Goal: Task Accomplishment & Management: Manage account settings

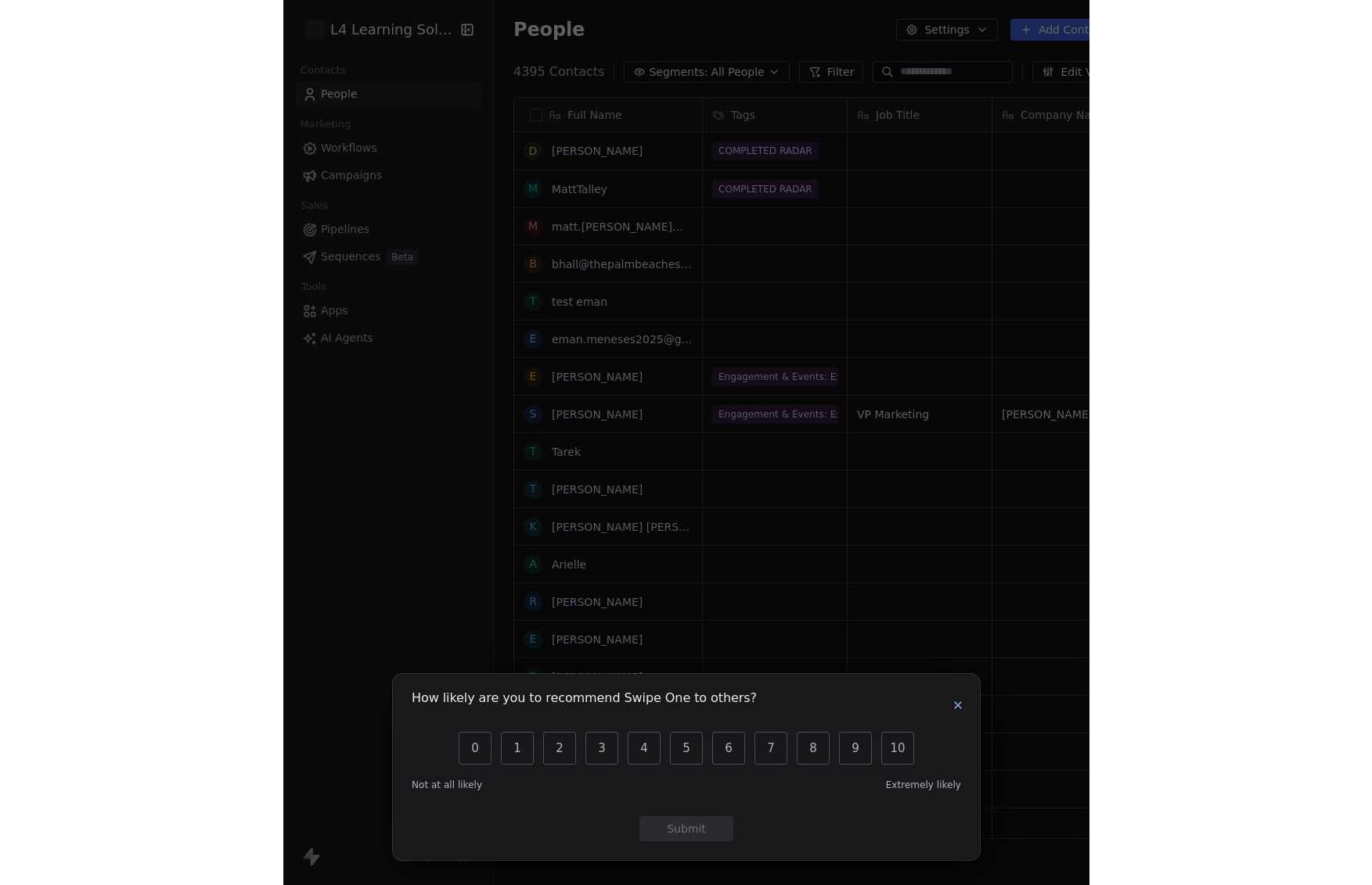
scroll to position [765, 627]
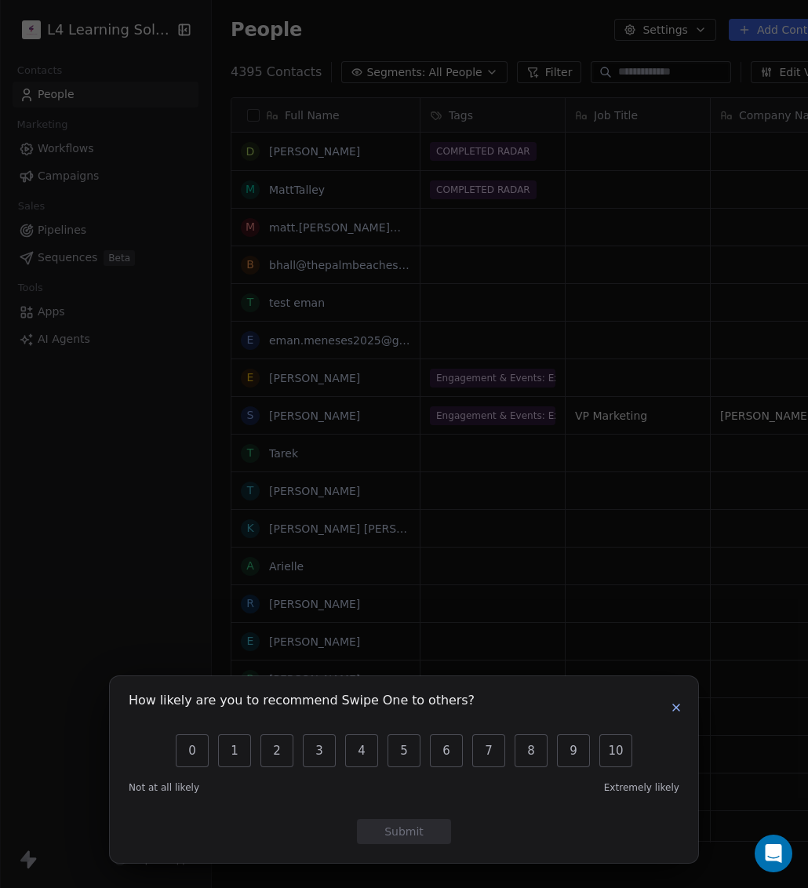
click at [677, 704] on icon "button" at bounding box center [676, 708] width 13 height 13
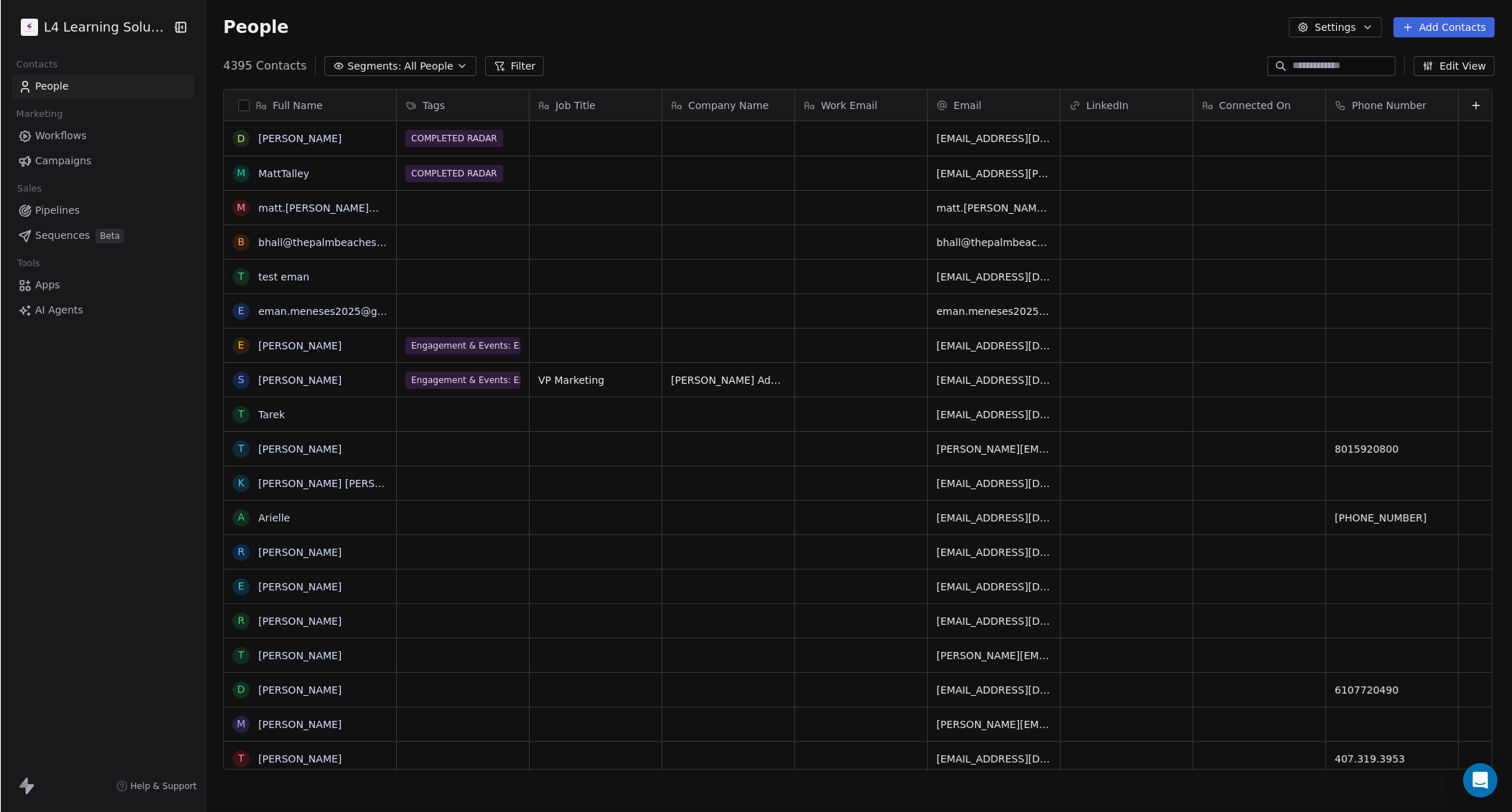
scroll to position [702, 1299]
click at [455, 65] on div "4395 Contacts Segments: All People Filter" at bounding box center [382, 66] width 321 height 20
click at [446, 65] on button "Segments: All People" at bounding box center [399, 66] width 152 height 20
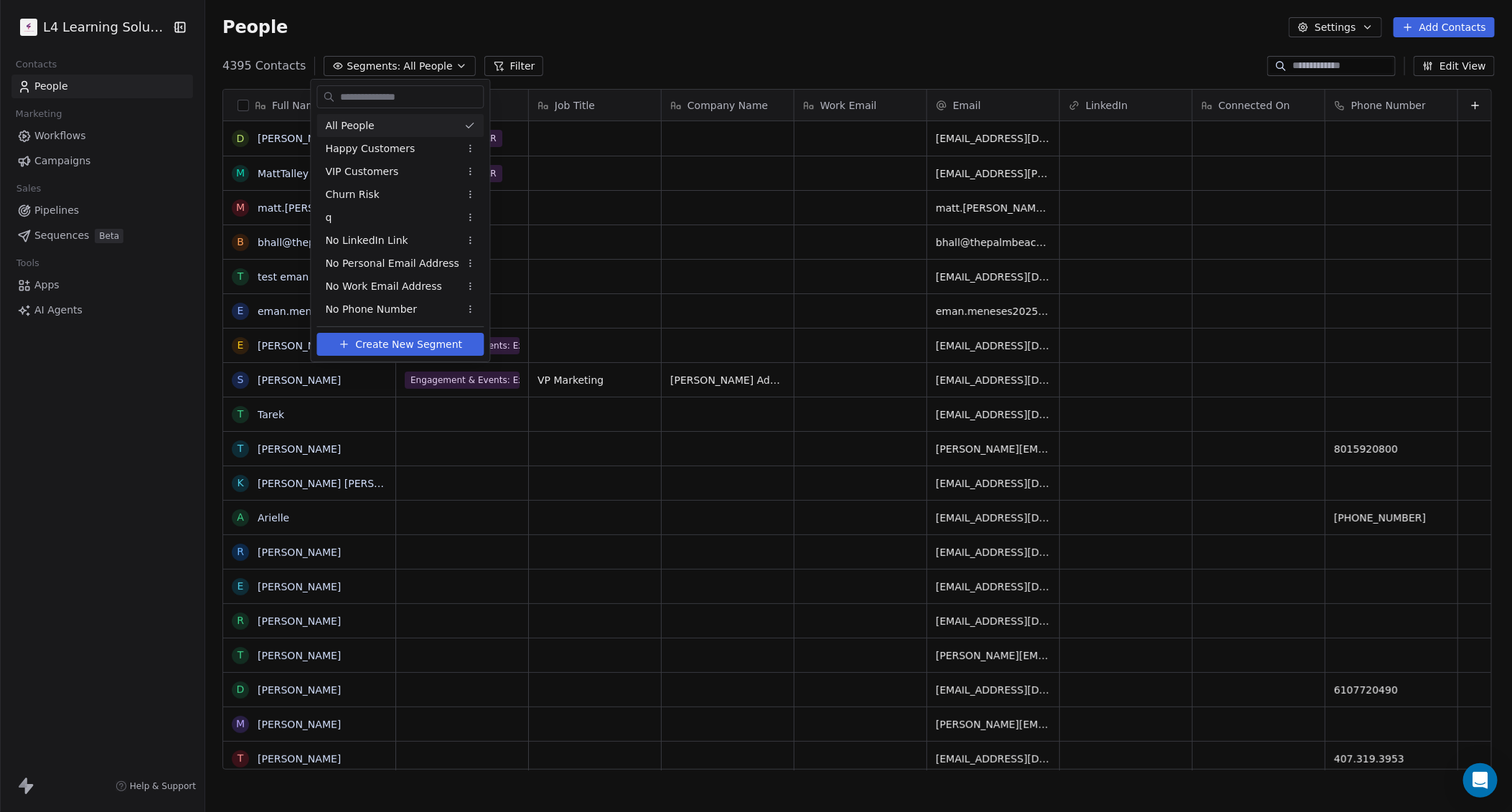
click at [587, 56] on html "L4 Learning Solutions Contacts People Marketing Workflows Campaigns Sales Pipel…" at bounding box center [756, 406] width 1512 height 812
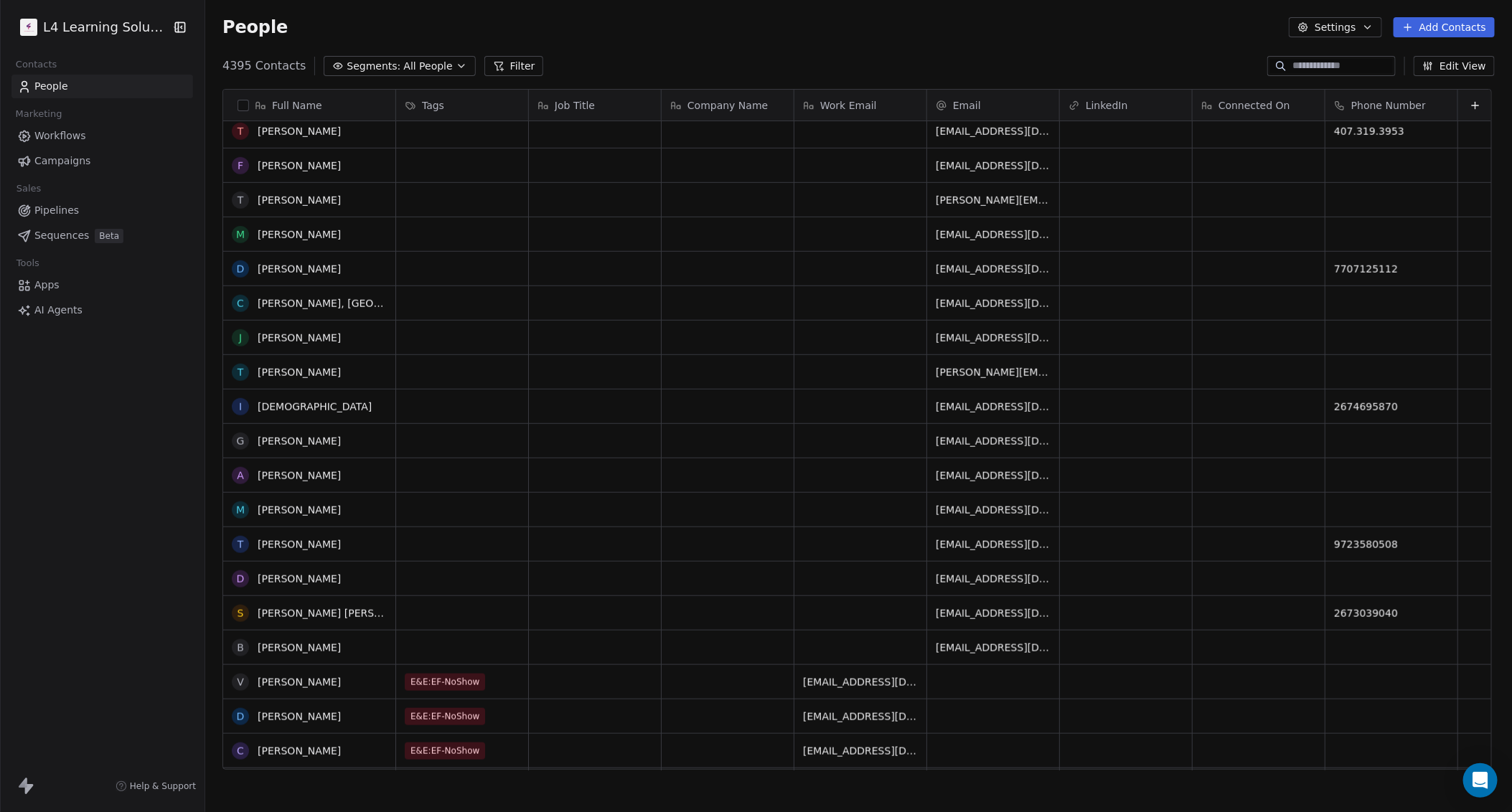
scroll to position [0, 0]
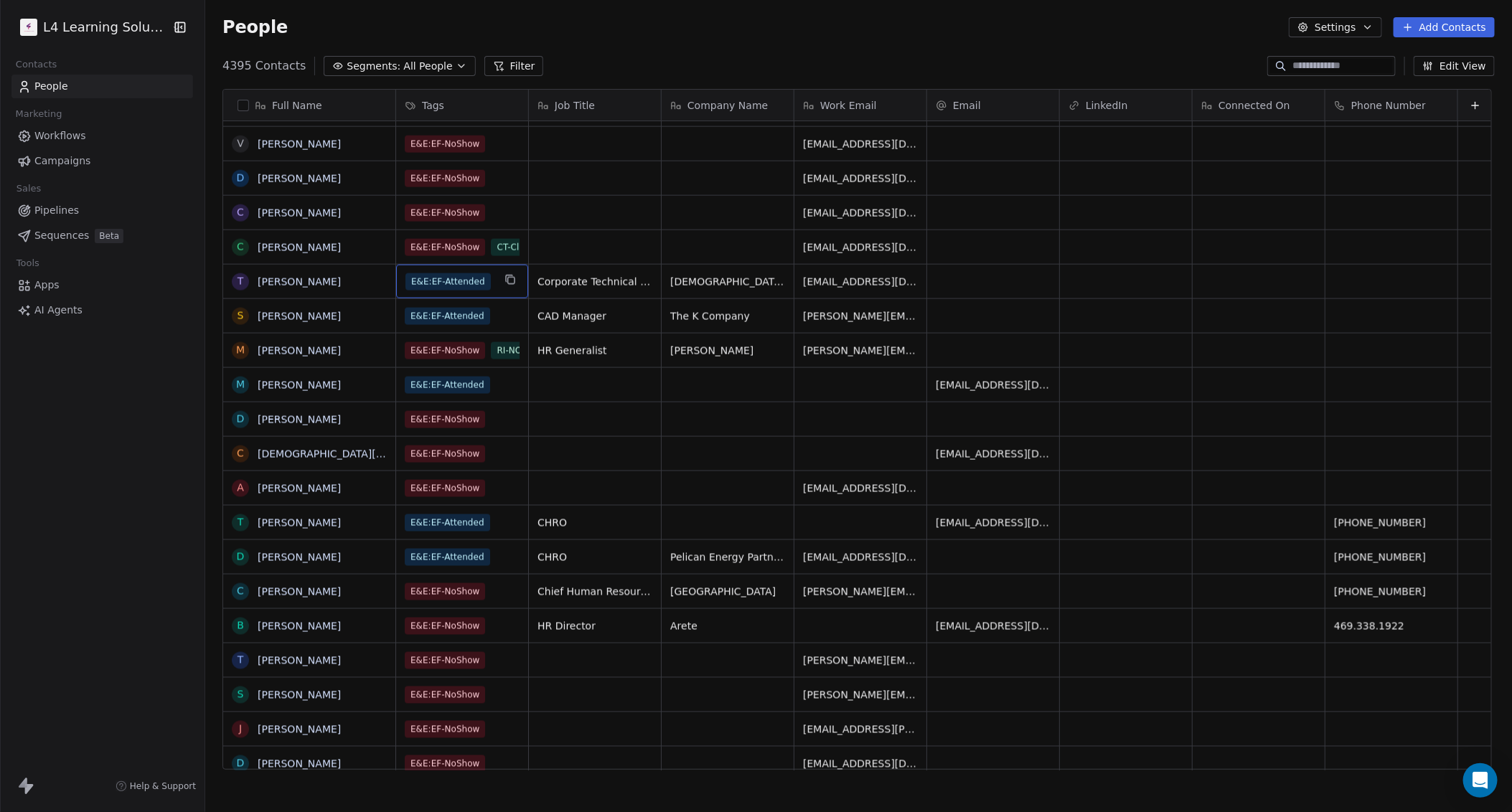
drag, startPoint x: 470, startPoint y: 279, endPoint x: 392, endPoint y: 276, distance: 78.1
click at [506, 282] on icon "grid" at bounding box center [510, 280] width 12 height 12
drag, startPoint x: 490, startPoint y: 72, endPoint x: 494, endPoint y: 82, distance: 10.8
click at [490, 71] on button "Filter" at bounding box center [514, 66] width 59 height 20
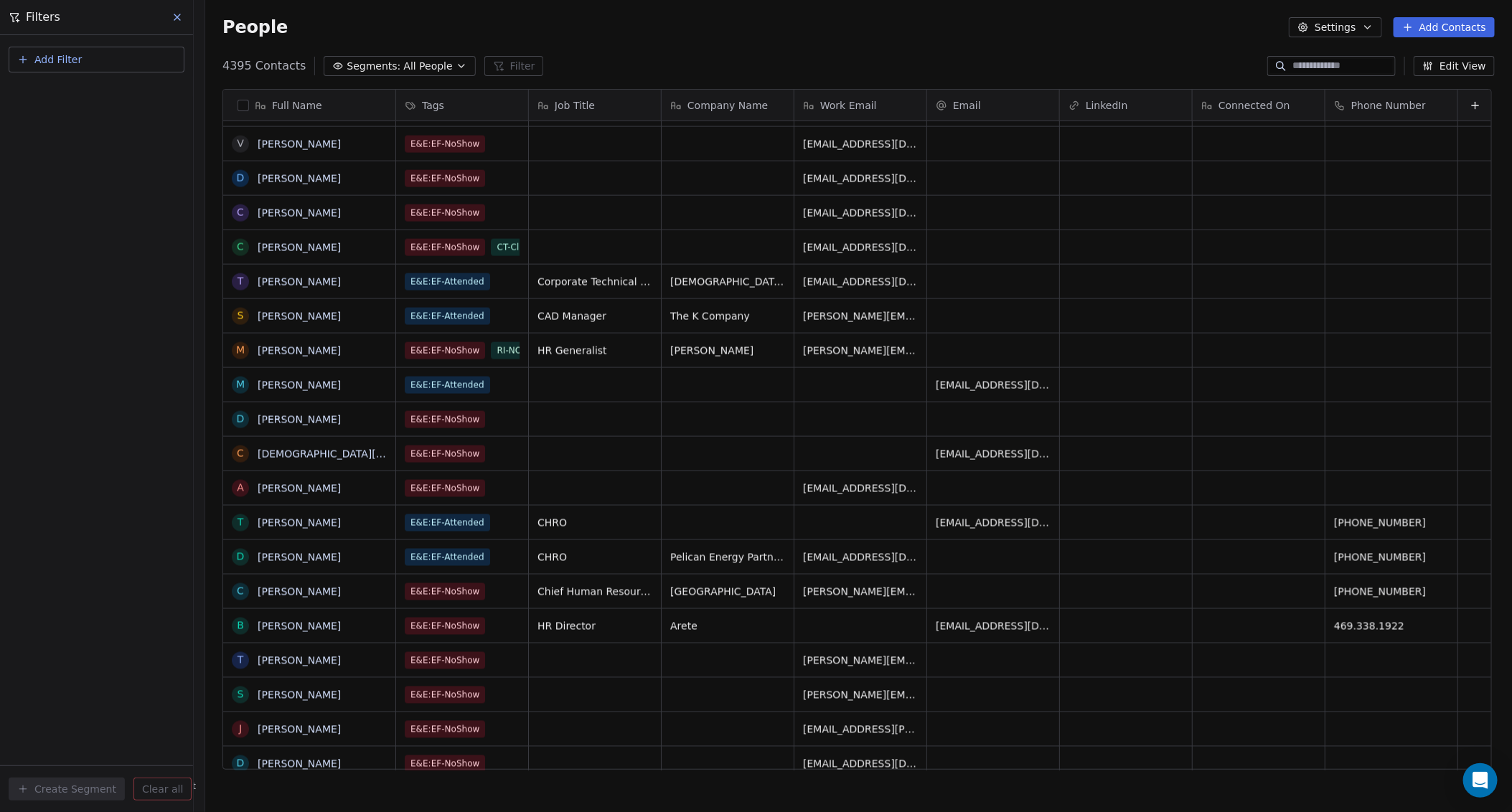
click at [26, 55] on icon "button" at bounding box center [23, 59] width 12 height 12
click at [359, 65] on html "L4 Learning Solutions Contacts People Marketing Workflows Campaigns Sales Pipel…" at bounding box center [756, 406] width 1512 height 812
click at [365, 66] on span "Segments:" at bounding box center [373, 66] width 54 height 15
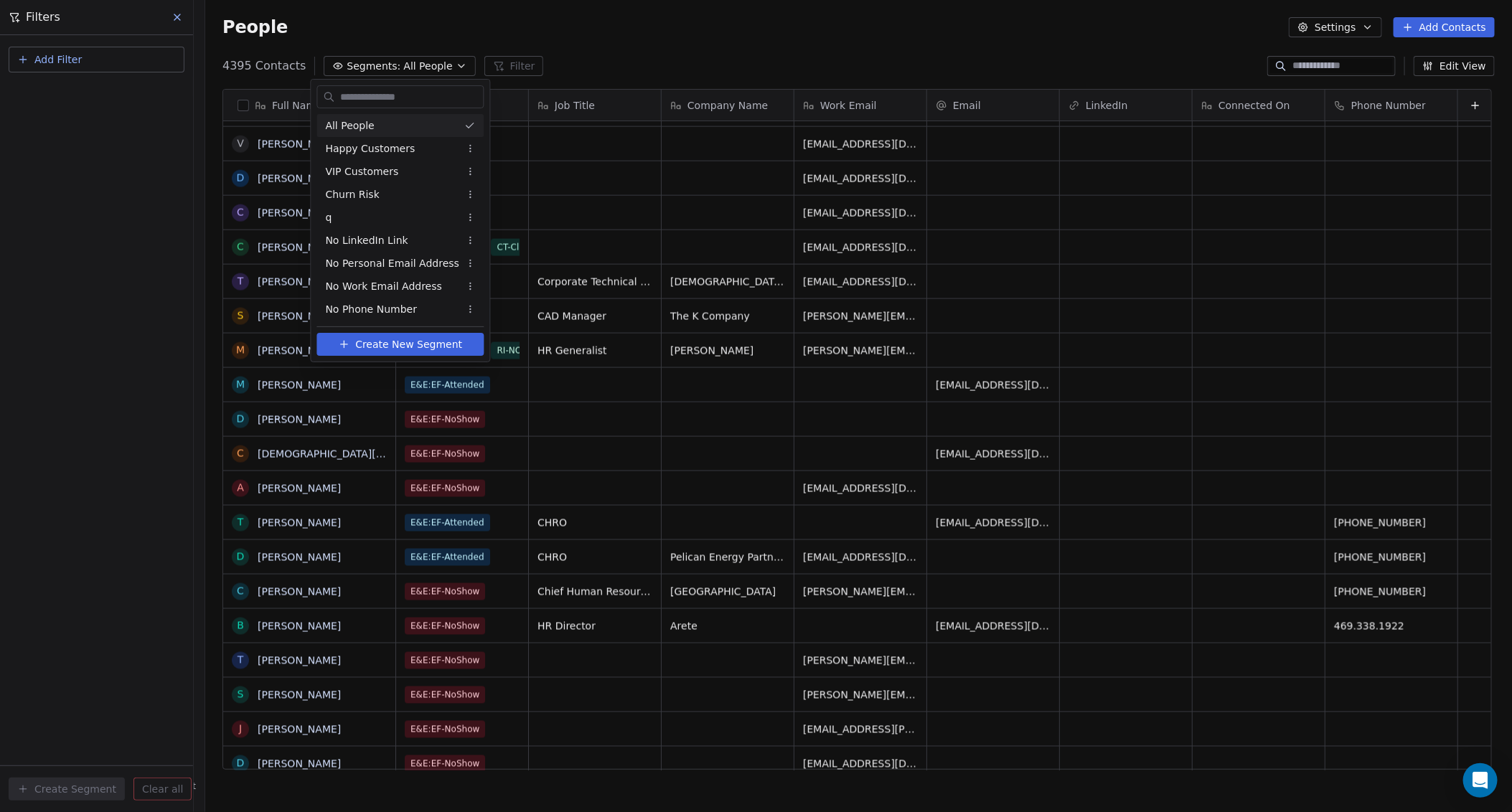
click at [656, 75] on html "L4 Learning Solutions Contacts People Marketing Workflows Campaigns Sales Pipel…" at bounding box center [756, 406] width 1512 height 812
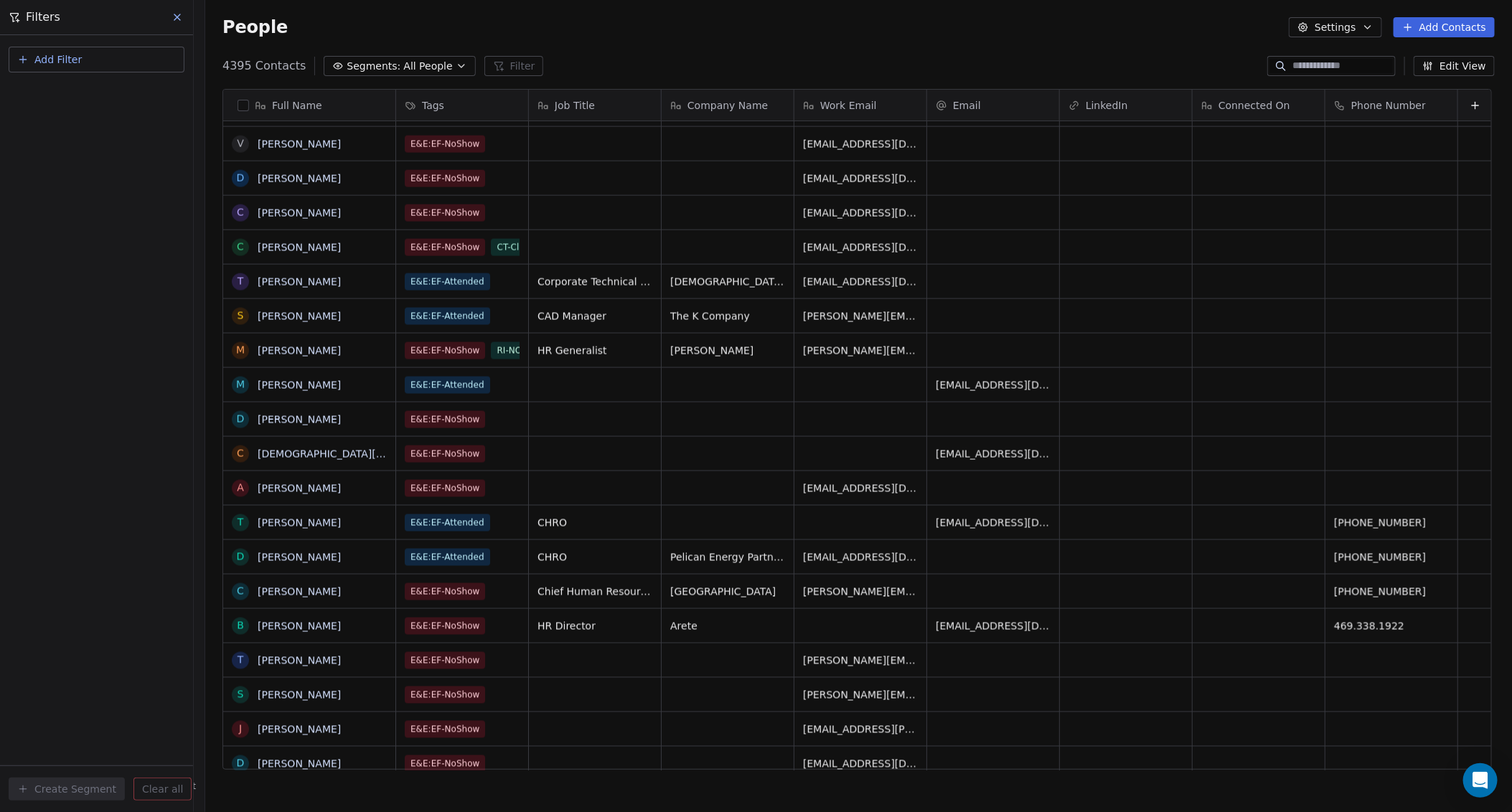
click at [739, 67] on input at bounding box center [1342, 66] width 101 height 15
paste input "**********"
type input "**********"
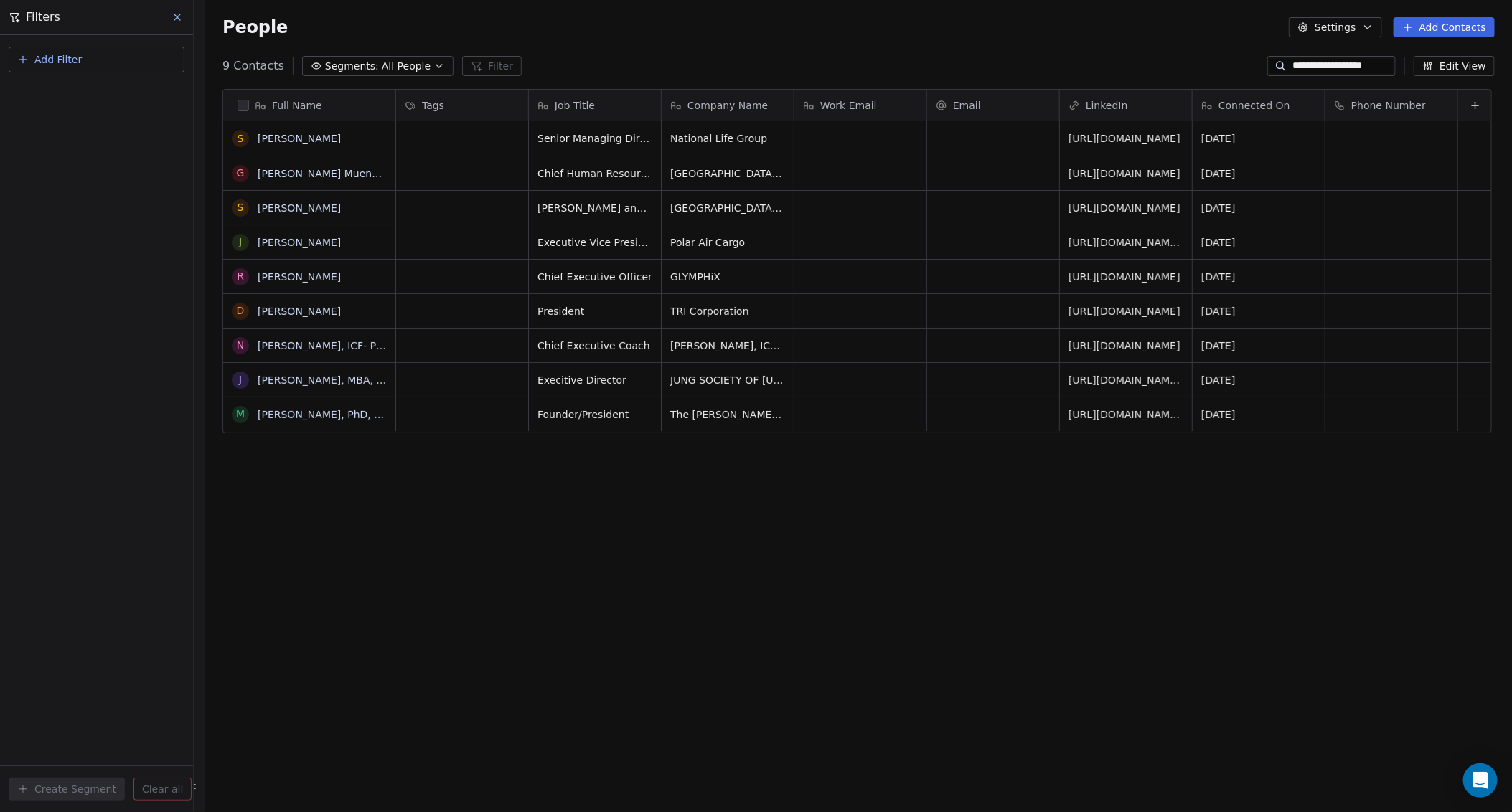
scroll to position [702, 1299]
click at [739, 66] on input "**********" at bounding box center [1342, 66] width 101 height 15
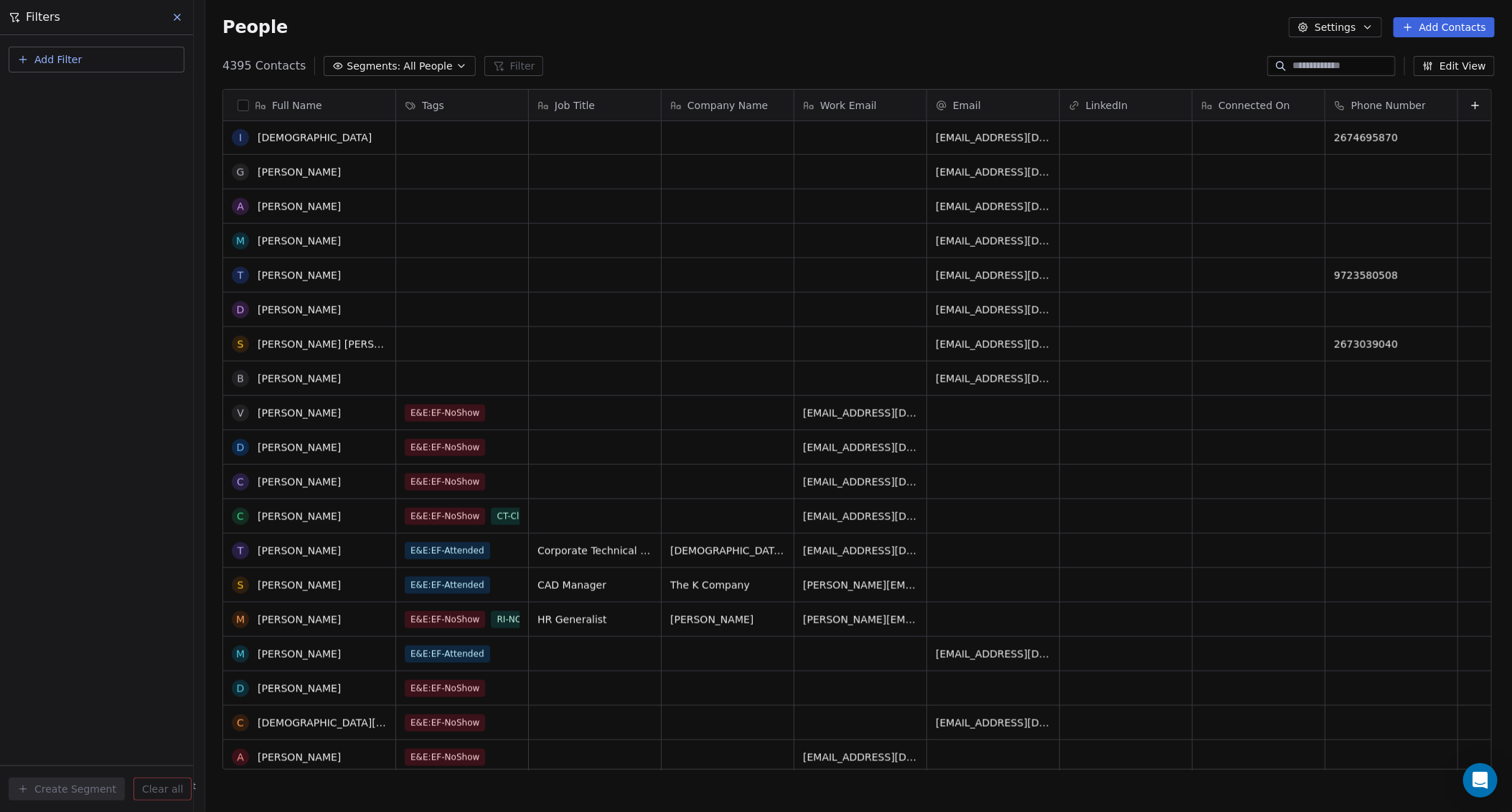
scroll to position [1166, 0]
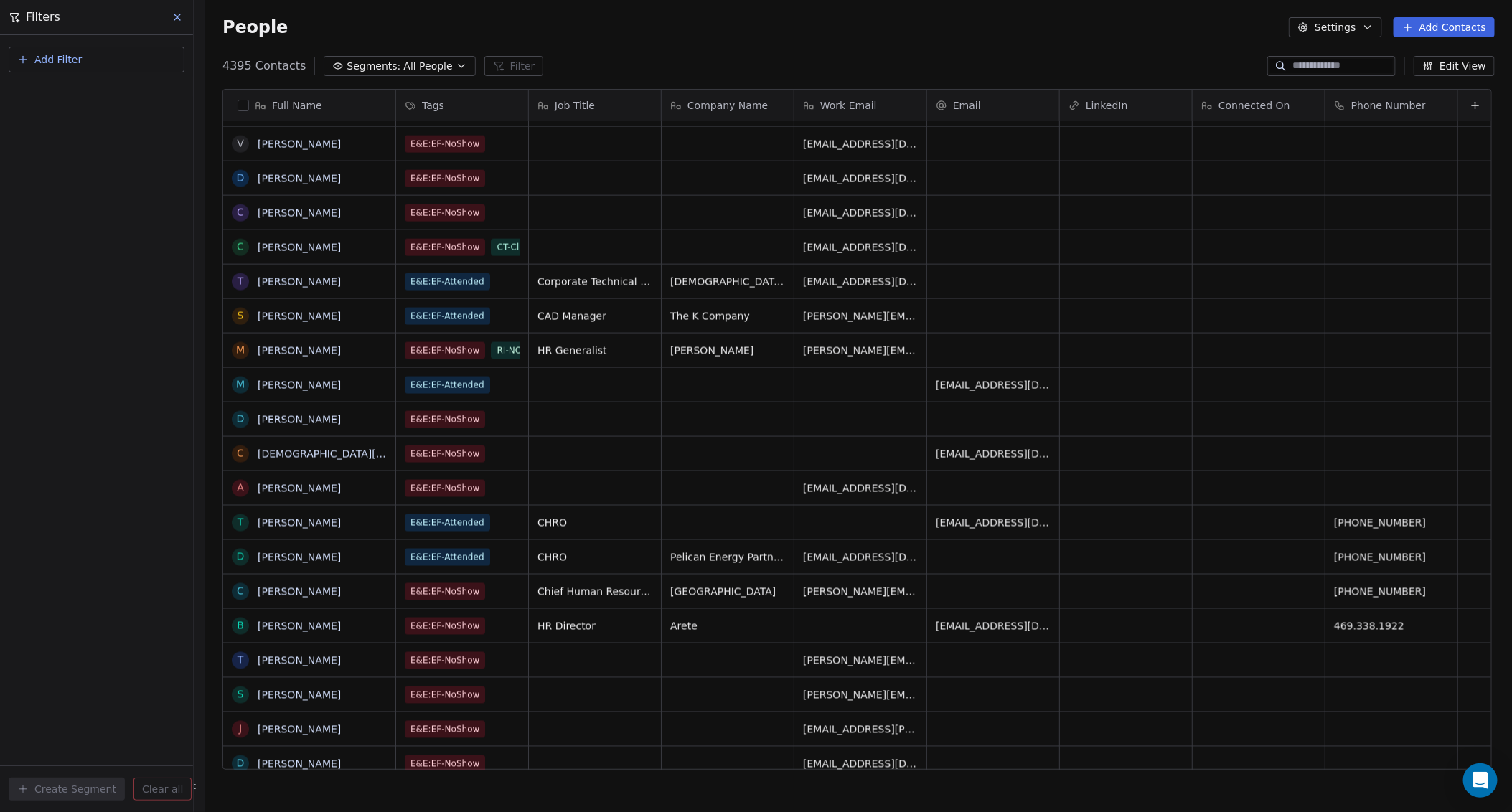
click at [739, 71] on button "Edit View" at bounding box center [1453, 66] width 81 height 20
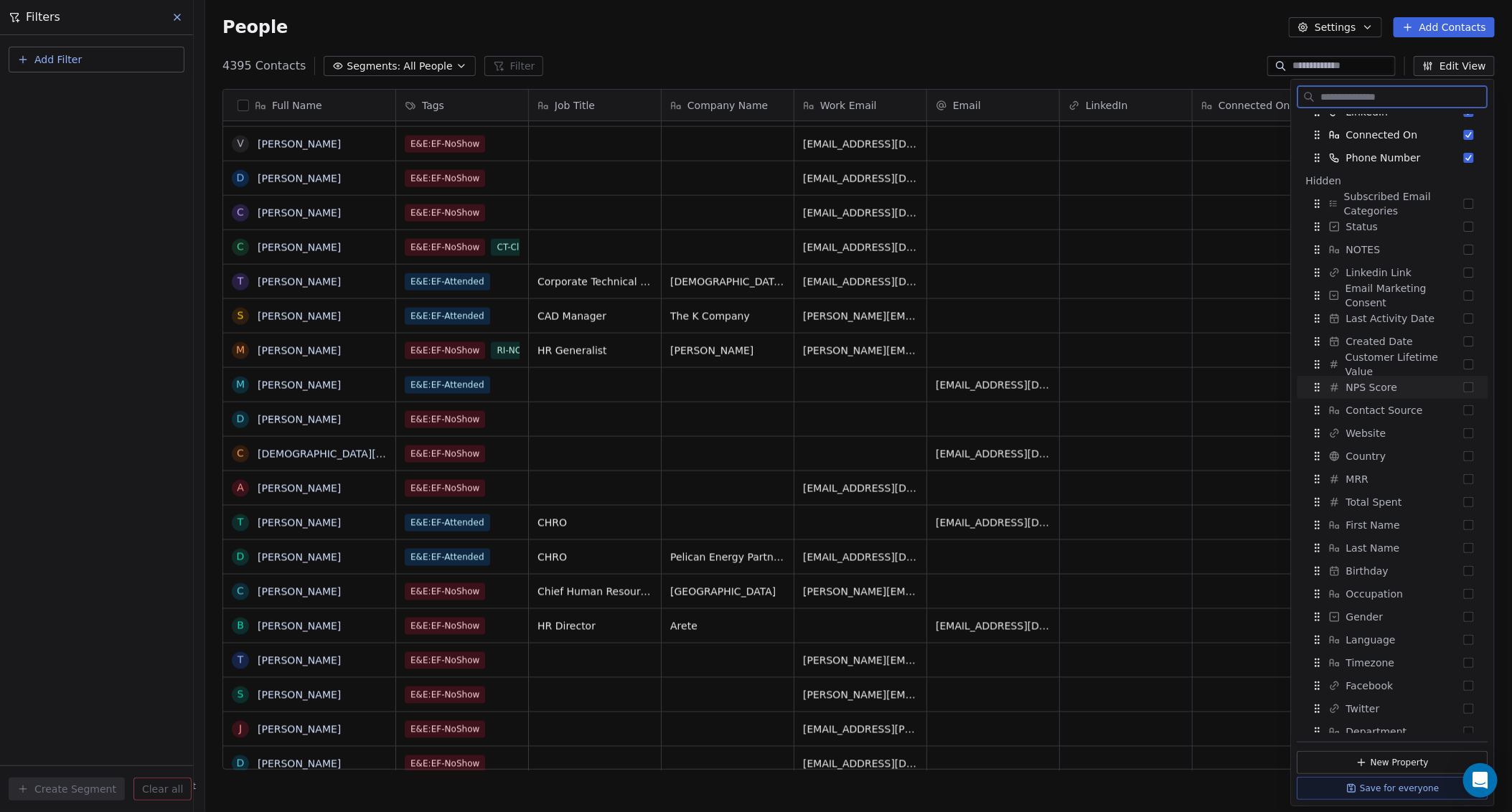
scroll to position [0, 0]
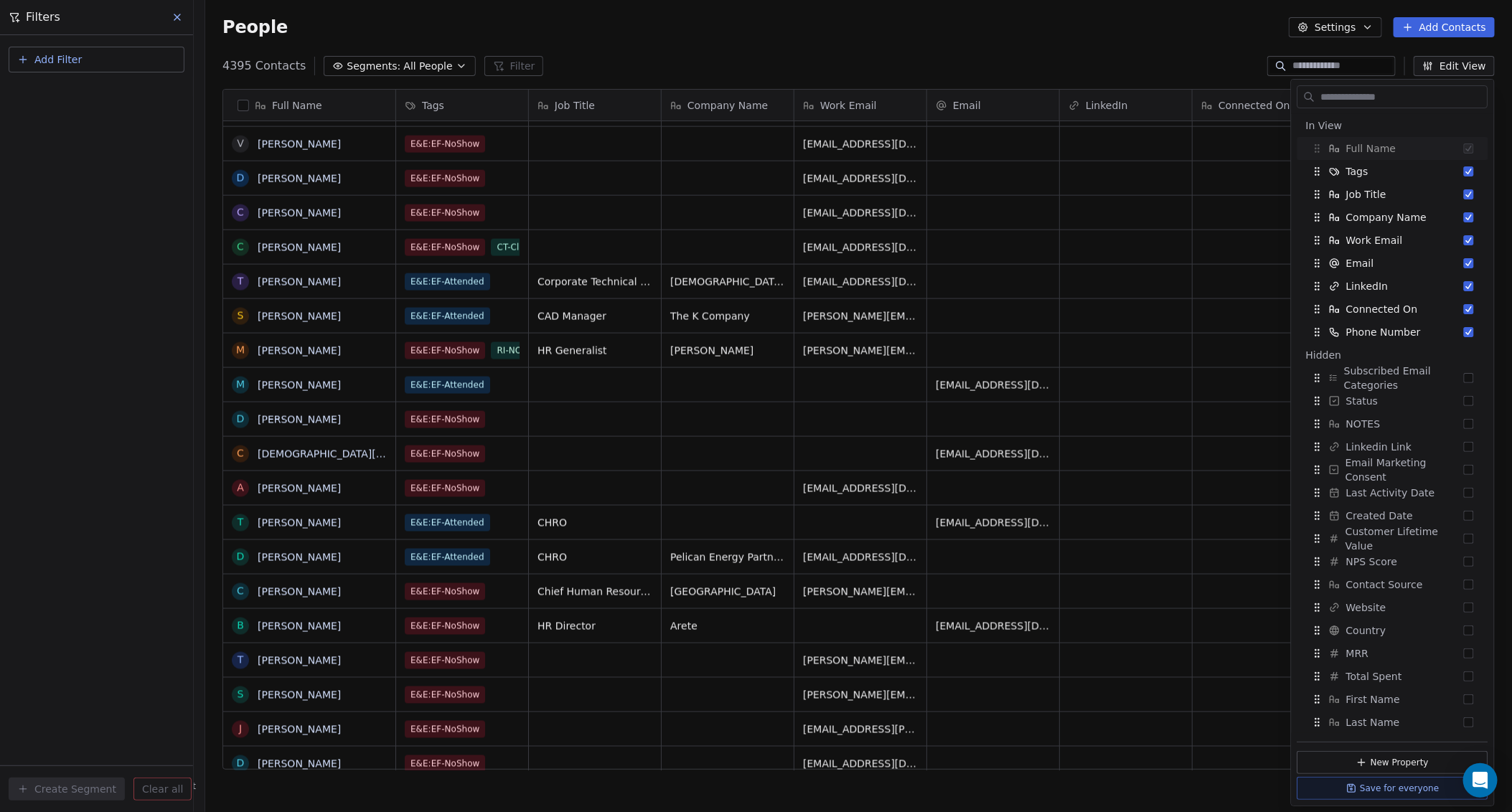
click at [739, 48] on div "People Settings Add Contacts" at bounding box center [857, 27] width 1306 height 55
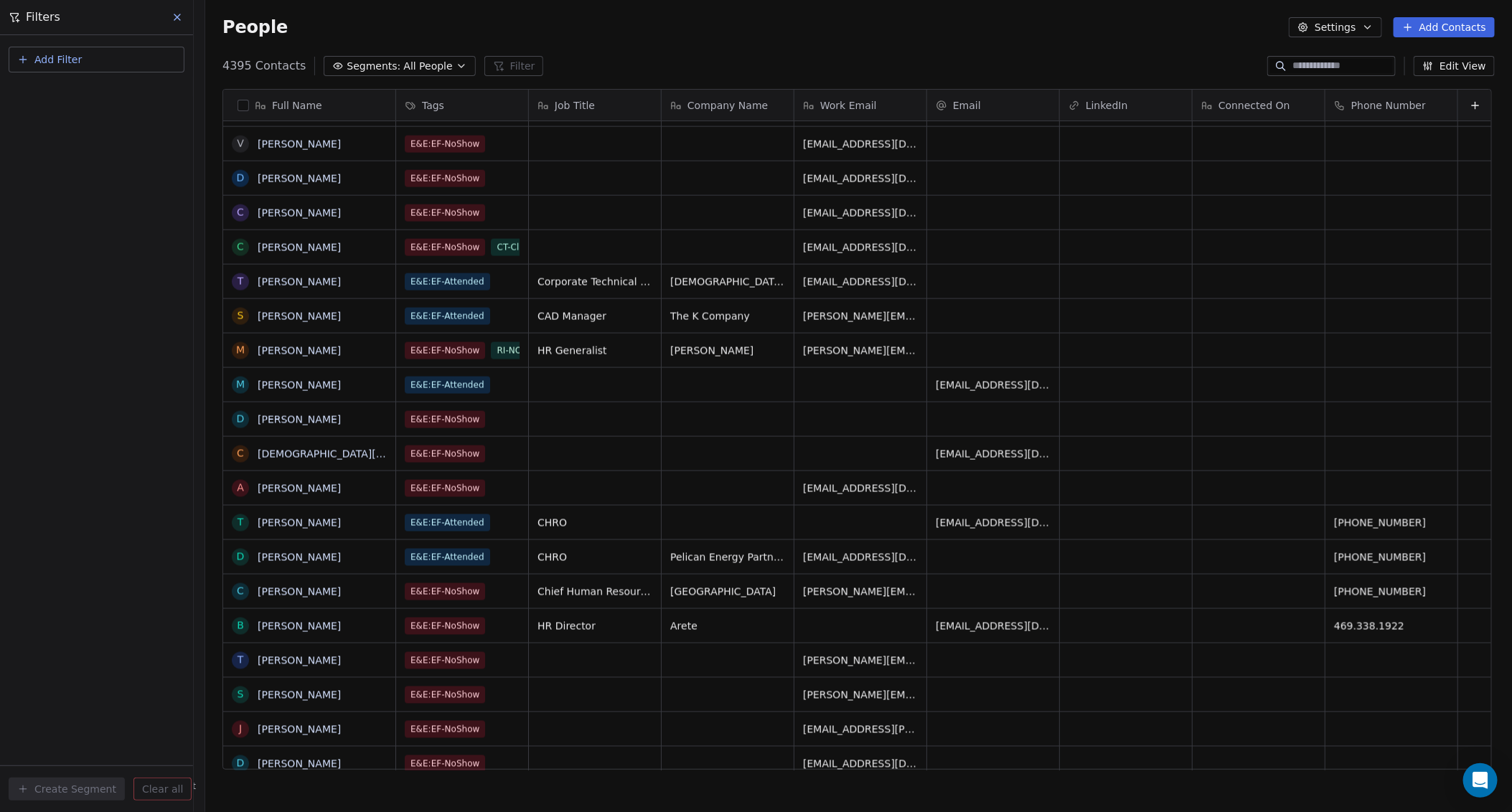
click at [739, 35] on button "Settings" at bounding box center [1335, 27] width 92 height 20
click at [739, 77] on span "Tags" at bounding box center [1339, 81] width 22 height 15
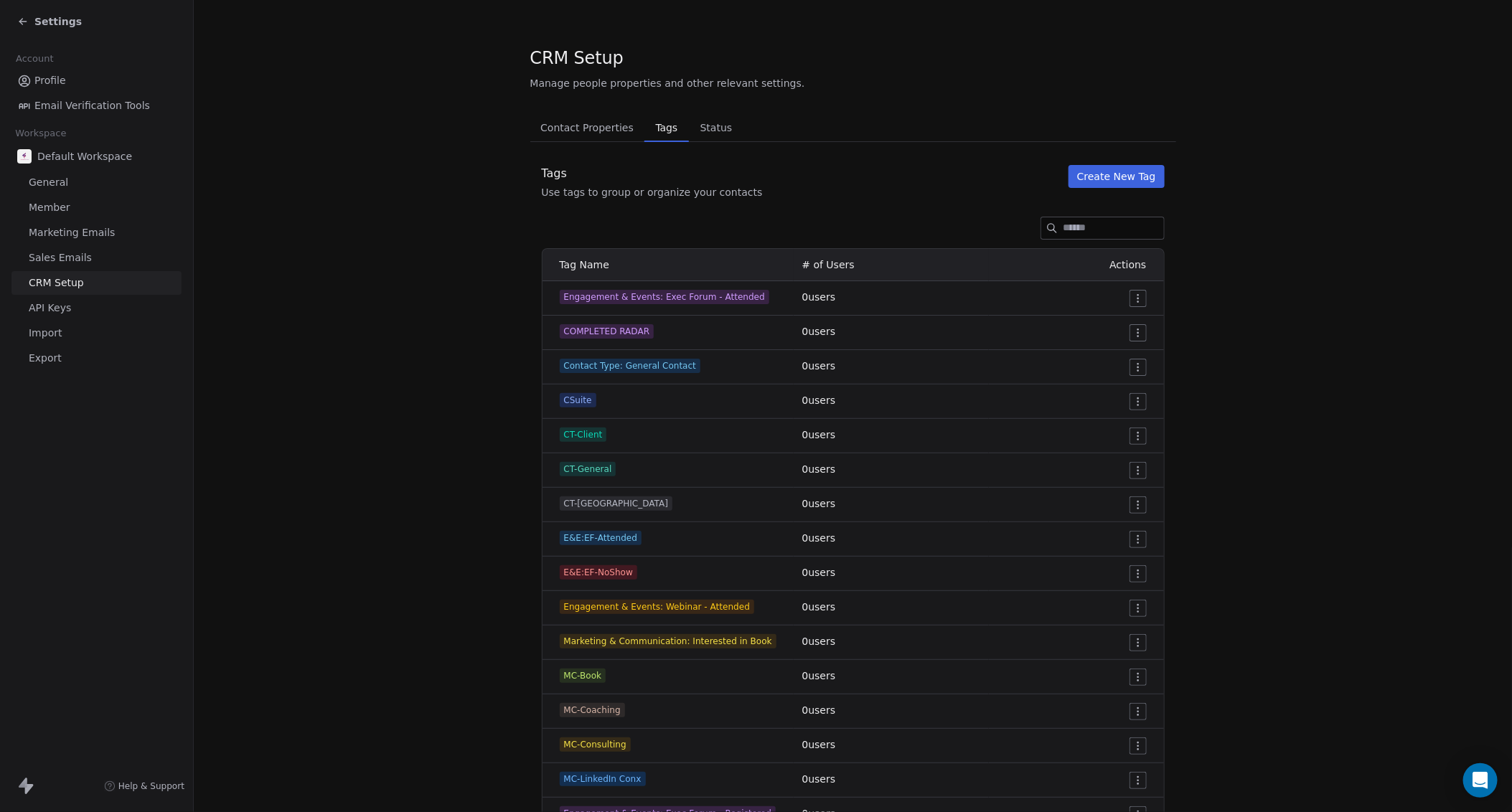
click at [739, 145] on div "Contact Properties Contact Properties Tags Tags Status Status Tags Use tags to …" at bounding box center [853, 697] width 645 height 1168
click at [739, 298] on html "Settings Account Profile Email Verification Tools Workspace Default Workspace G…" at bounding box center [756, 406] width 1512 height 812
click at [739, 291] on td "61 users" at bounding box center [890, 299] width 195 height 35
click at [708, 292] on span "Engagement & Events: Exec Forum - Attended" at bounding box center [664, 297] width 209 height 15
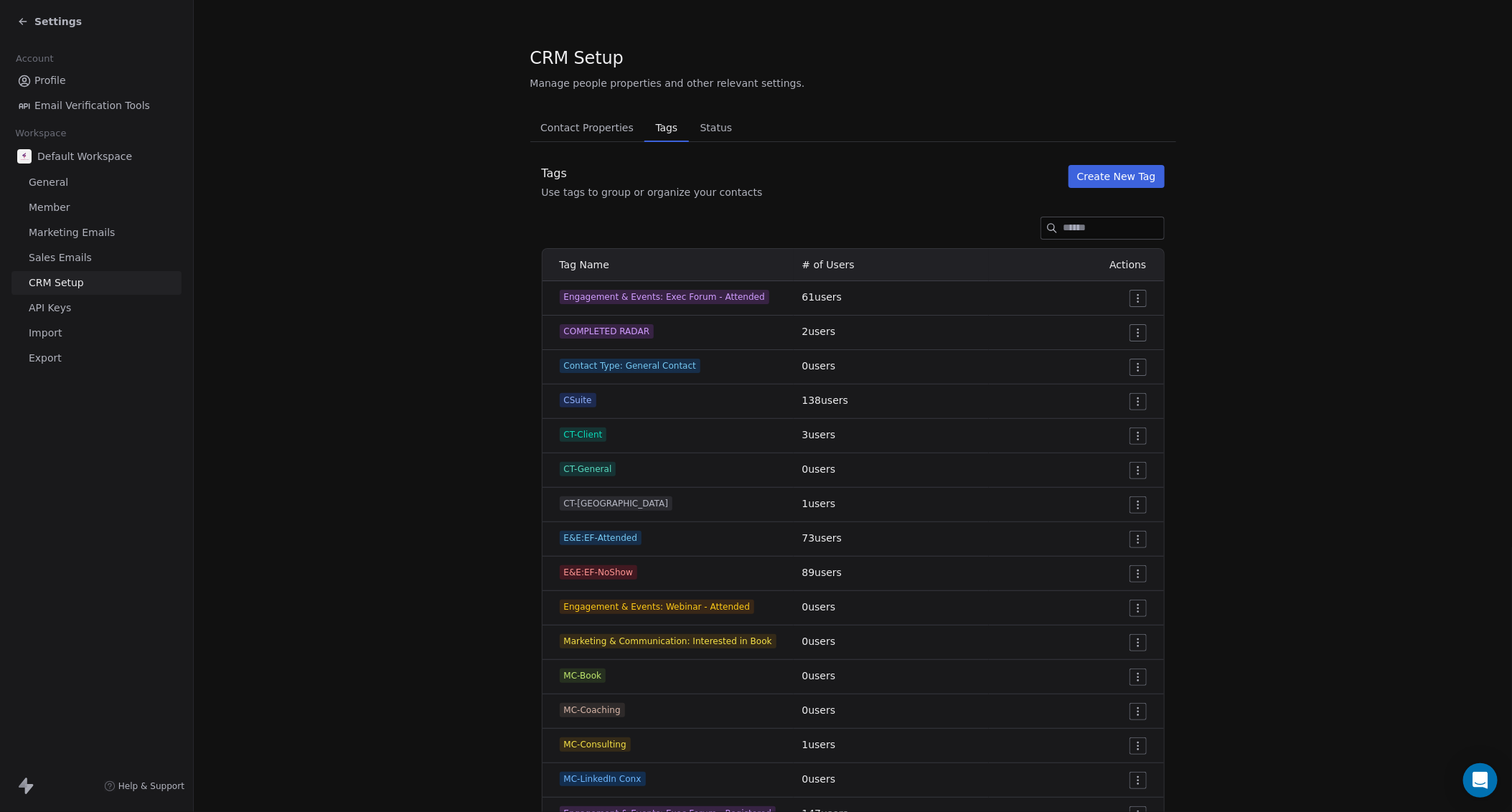
click at [705, 295] on span "Engagement & Events: Exec Forum - Attended" at bounding box center [664, 297] width 209 height 15
click at [719, 293] on span "Engagement & Events: Exec Forum - Attended" at bounding box center [664, 297] width 209 height 15
click at [101, 205] on link "Member" at bounding box center [97, 208] width 170 height 24
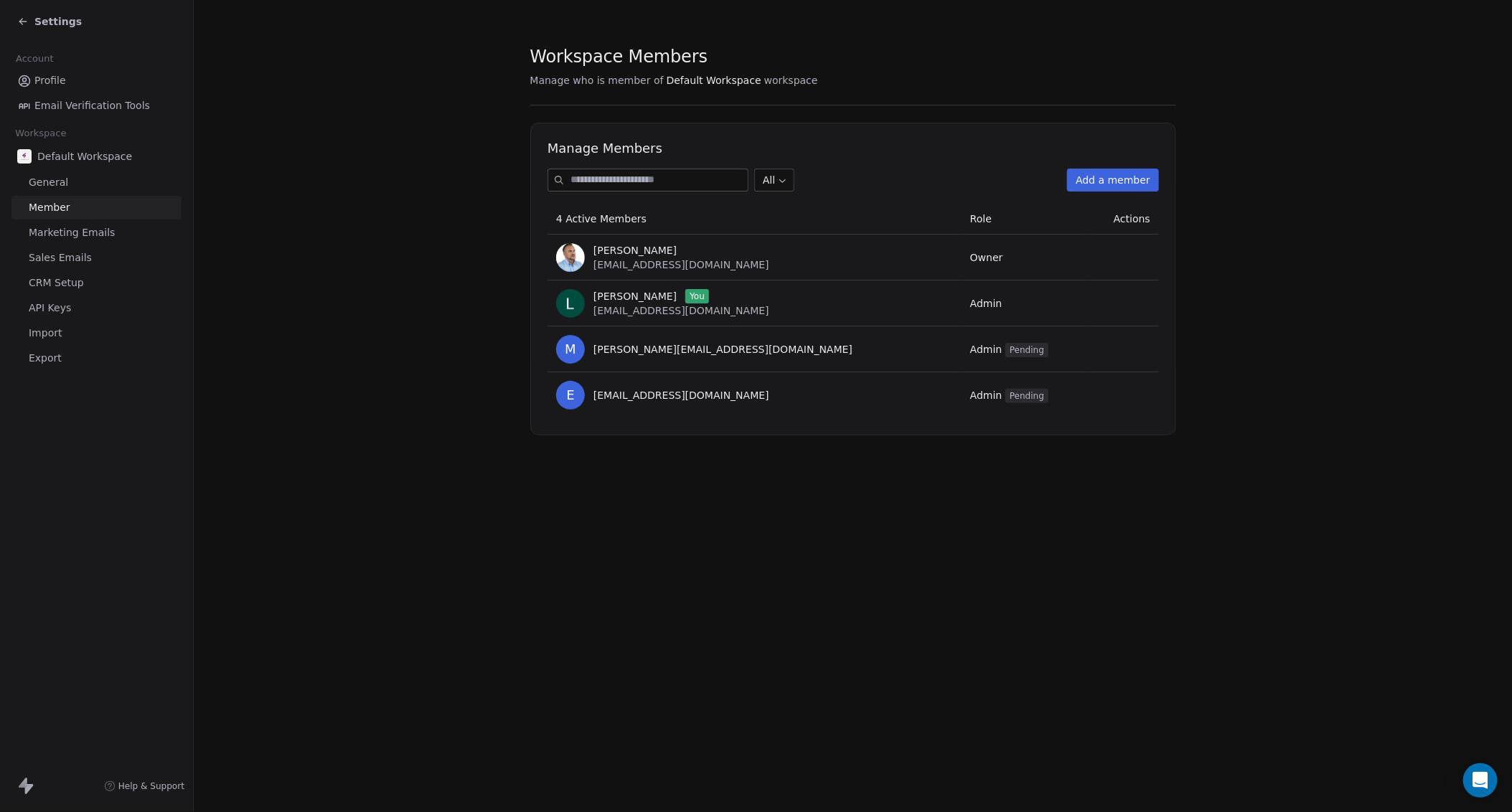
click at [89, 235] on span "Marketing Emails" at bounding box center [71, 232] width 86 height 15
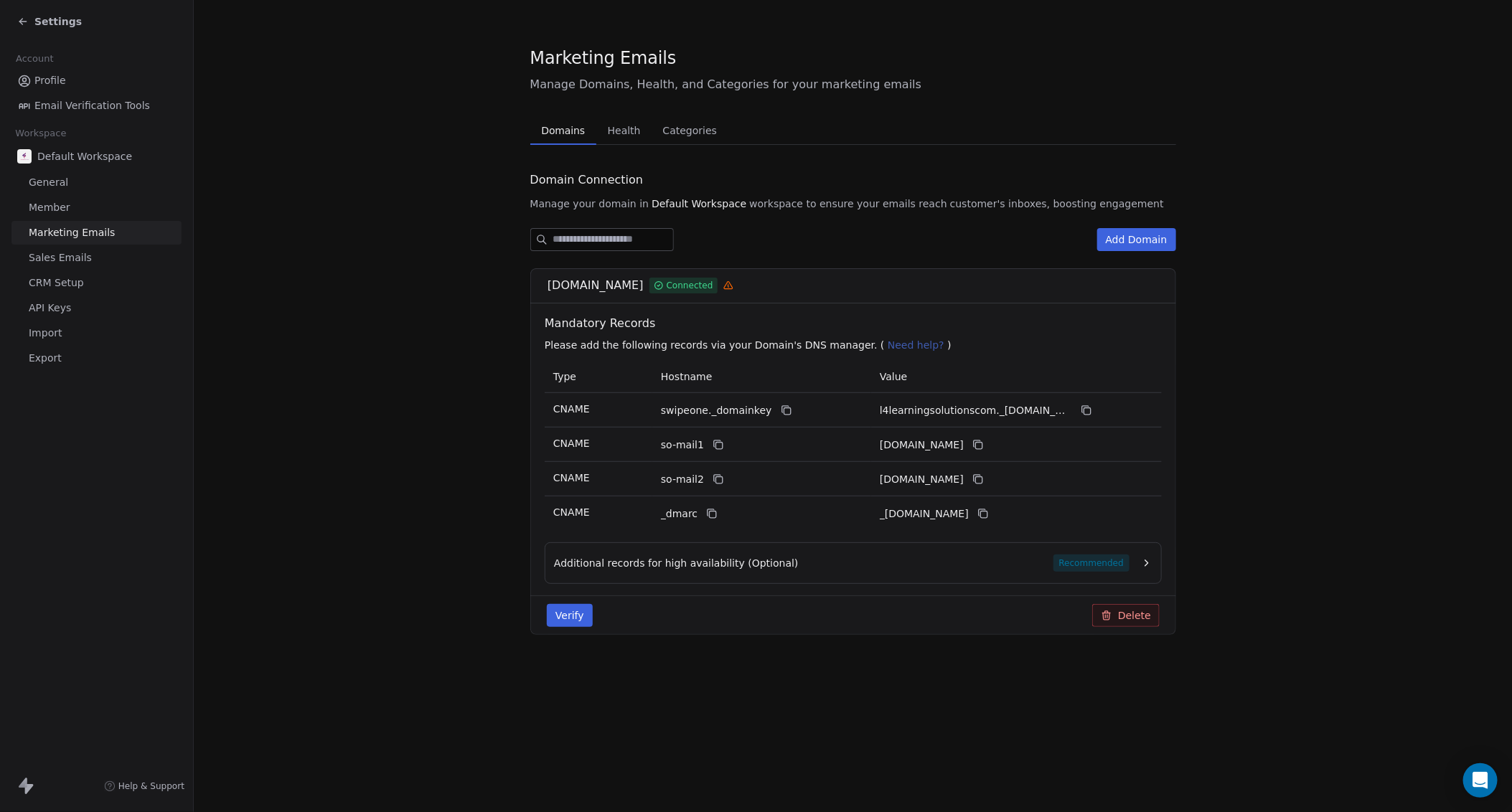
click at [63, 278] on span "CRM Setup" at bounding box center [56, 283] width 55 height 15
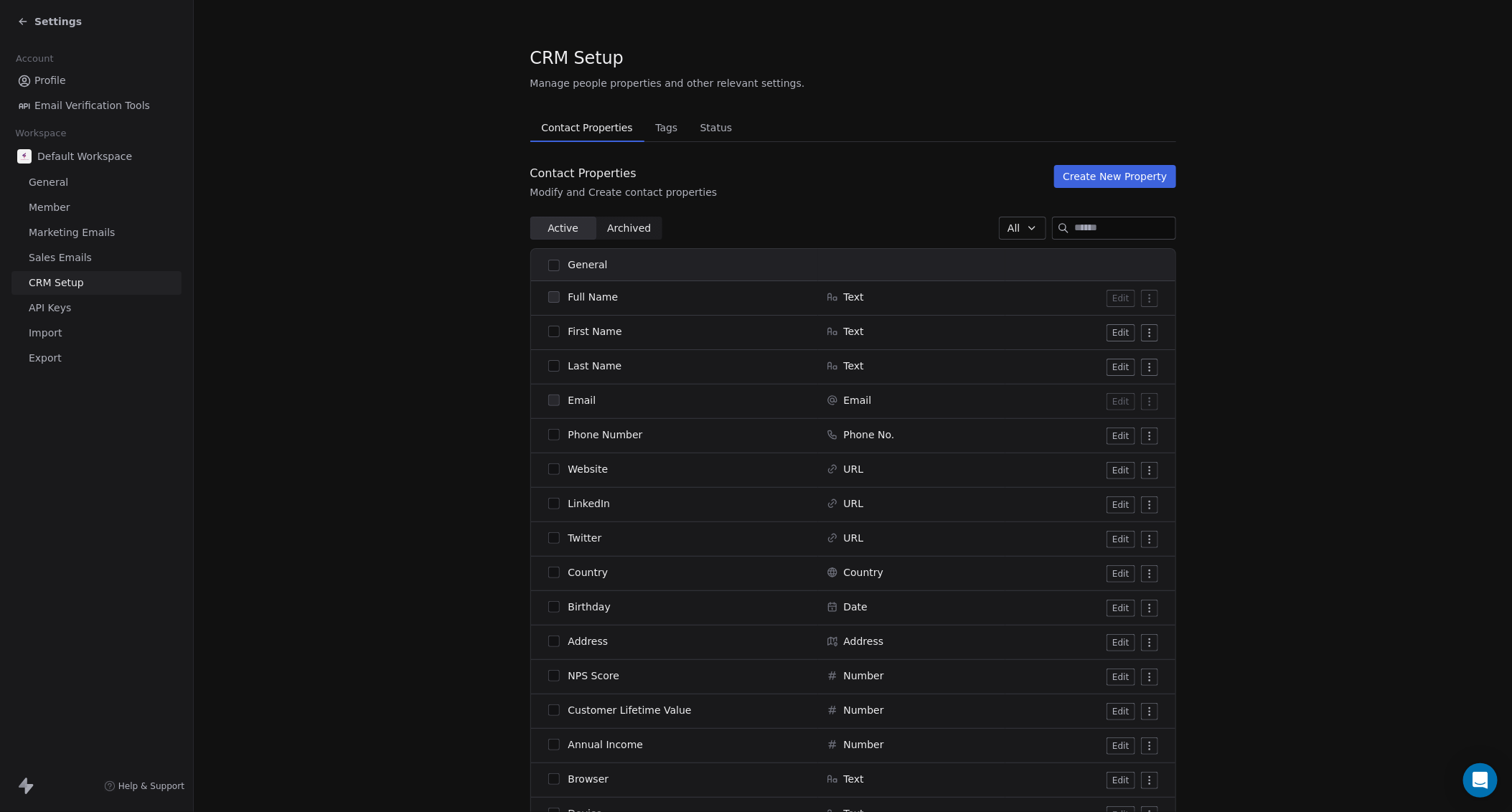
click at [52, 77] on span "Profile" at bounding box center [50, 80] width 32 height 15
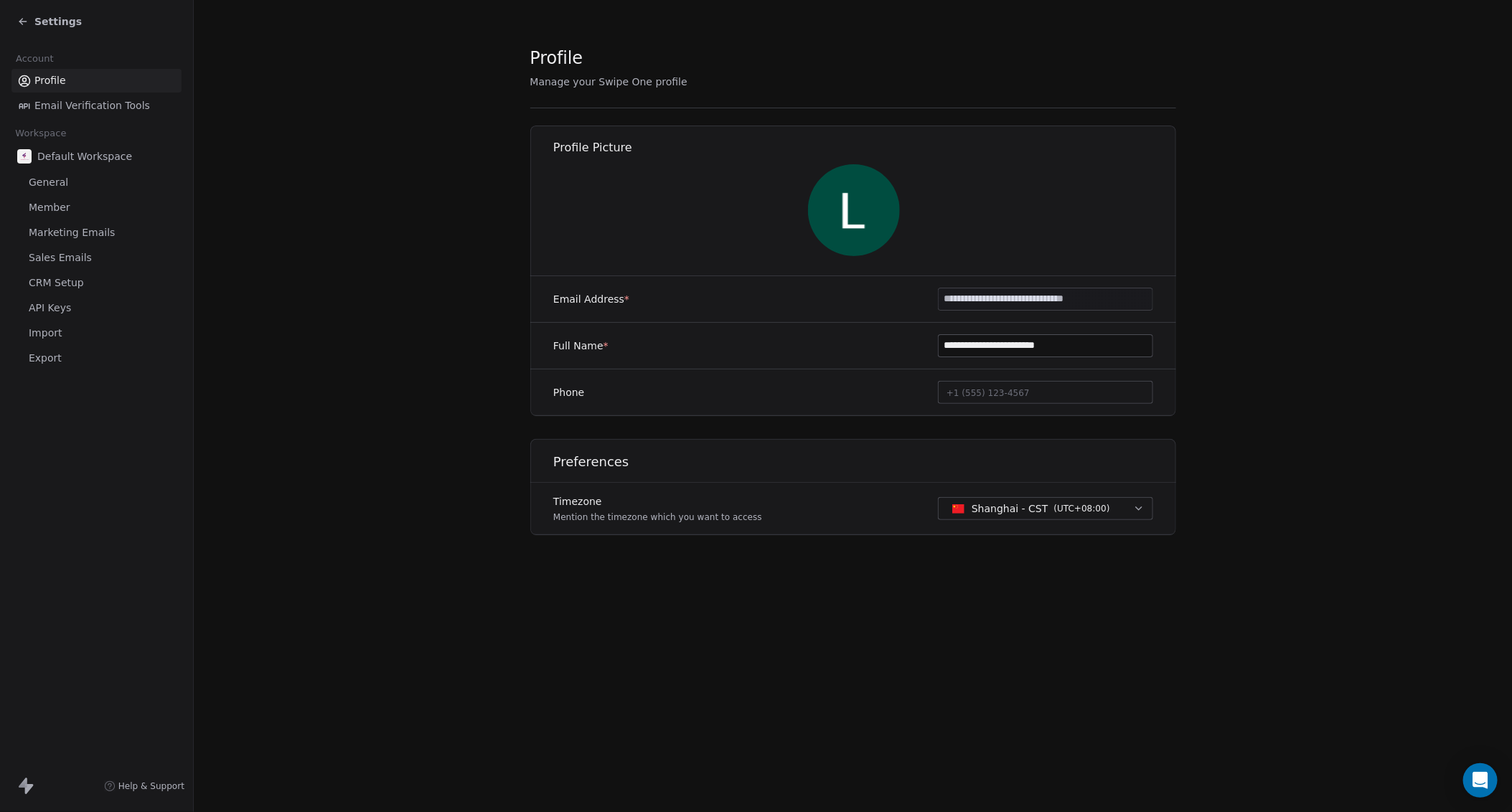
click at [27, 18] on icon at bounding box center [23, 21] width 12 height 12
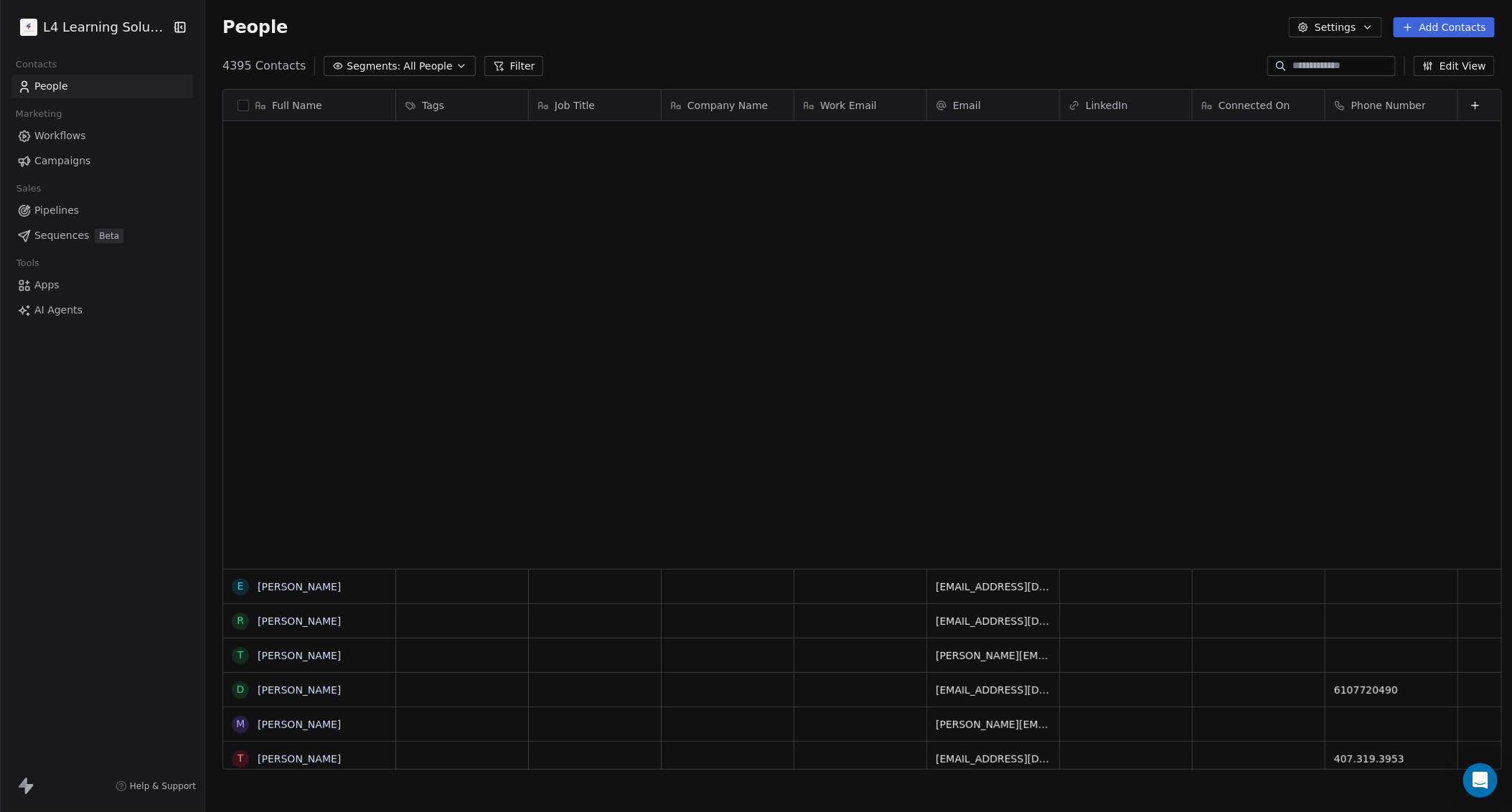
scroll to position [702, 1299]
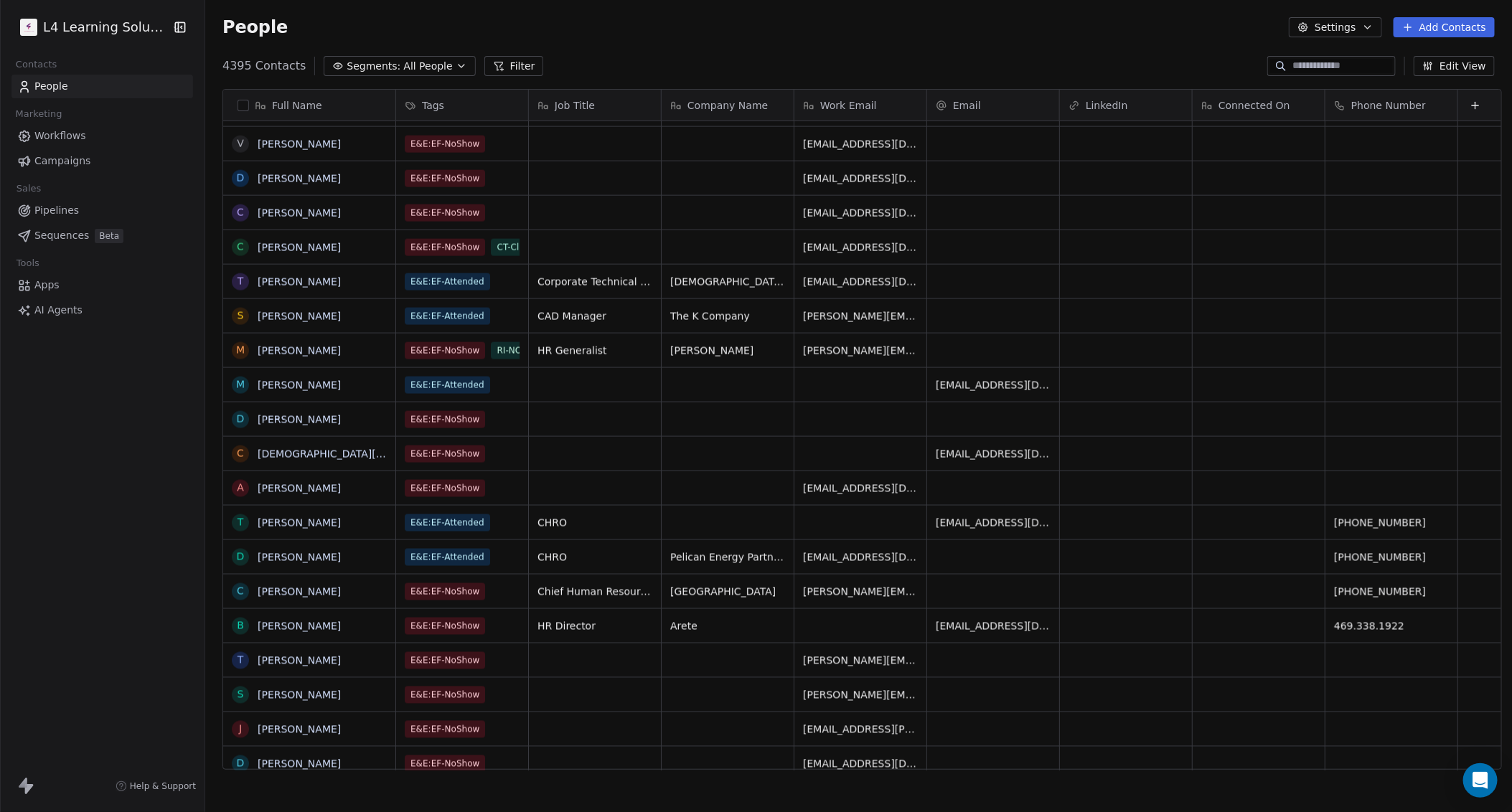
click at [739, 32] on icon "button" at bounding box center [1368, 27] width 12 height 12
click at [739, 74] on span "Tags" at bounding box center [1339, 81] width 22 height 15
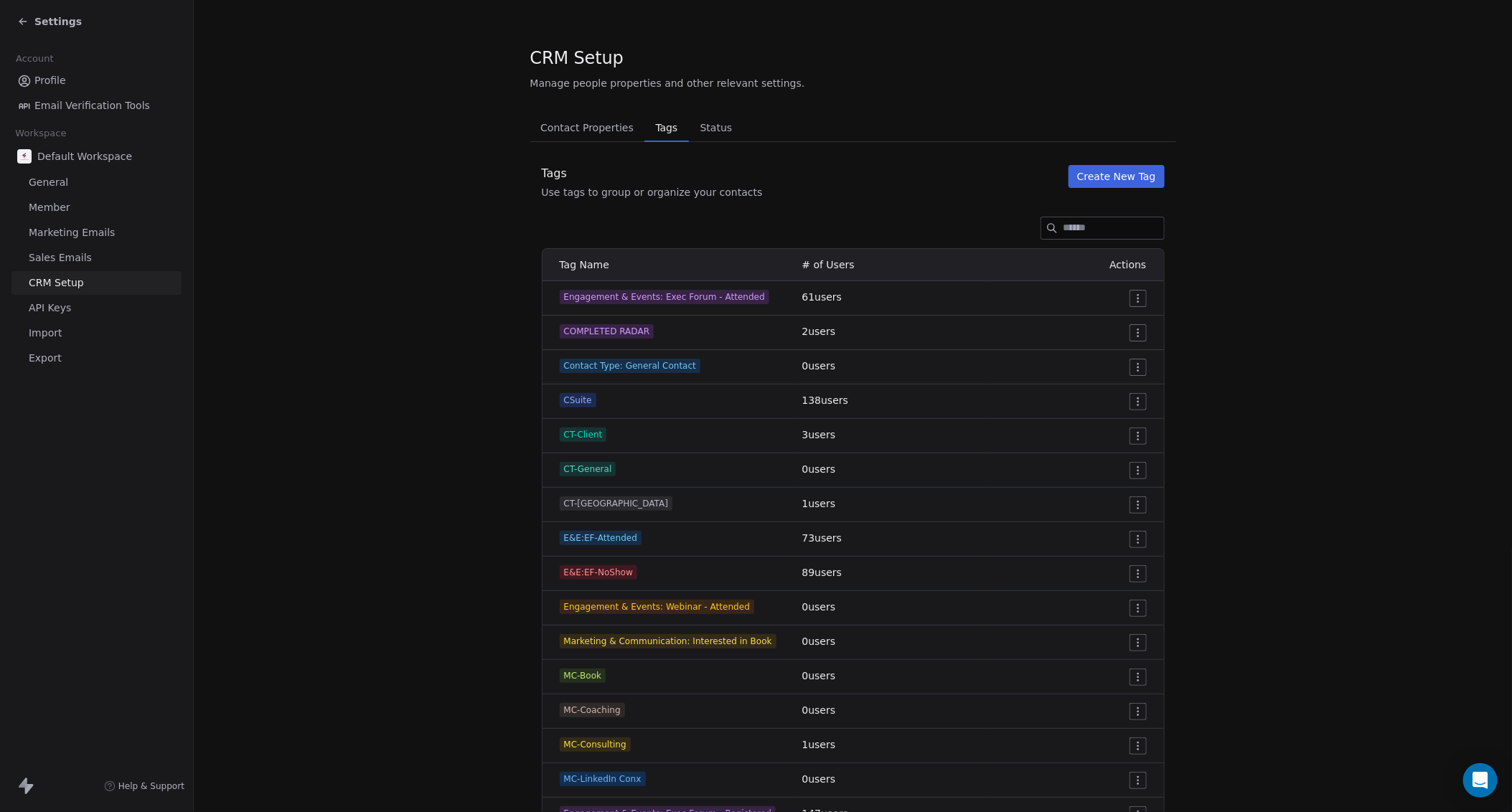
click at [727, 293] on span "Engagement & Events: Exec Forum - Attended" at bounding box center [664, 297] width 209 height 15
click at [739, 295] on div "Engagement & Events: Exec Forum - Attended" at bounding box center [672, 297] width 225 height 15
click at [739, 230] on input at bounding box center [1113, 229] width 101 height 22
paste input "**********"
type input "**********"
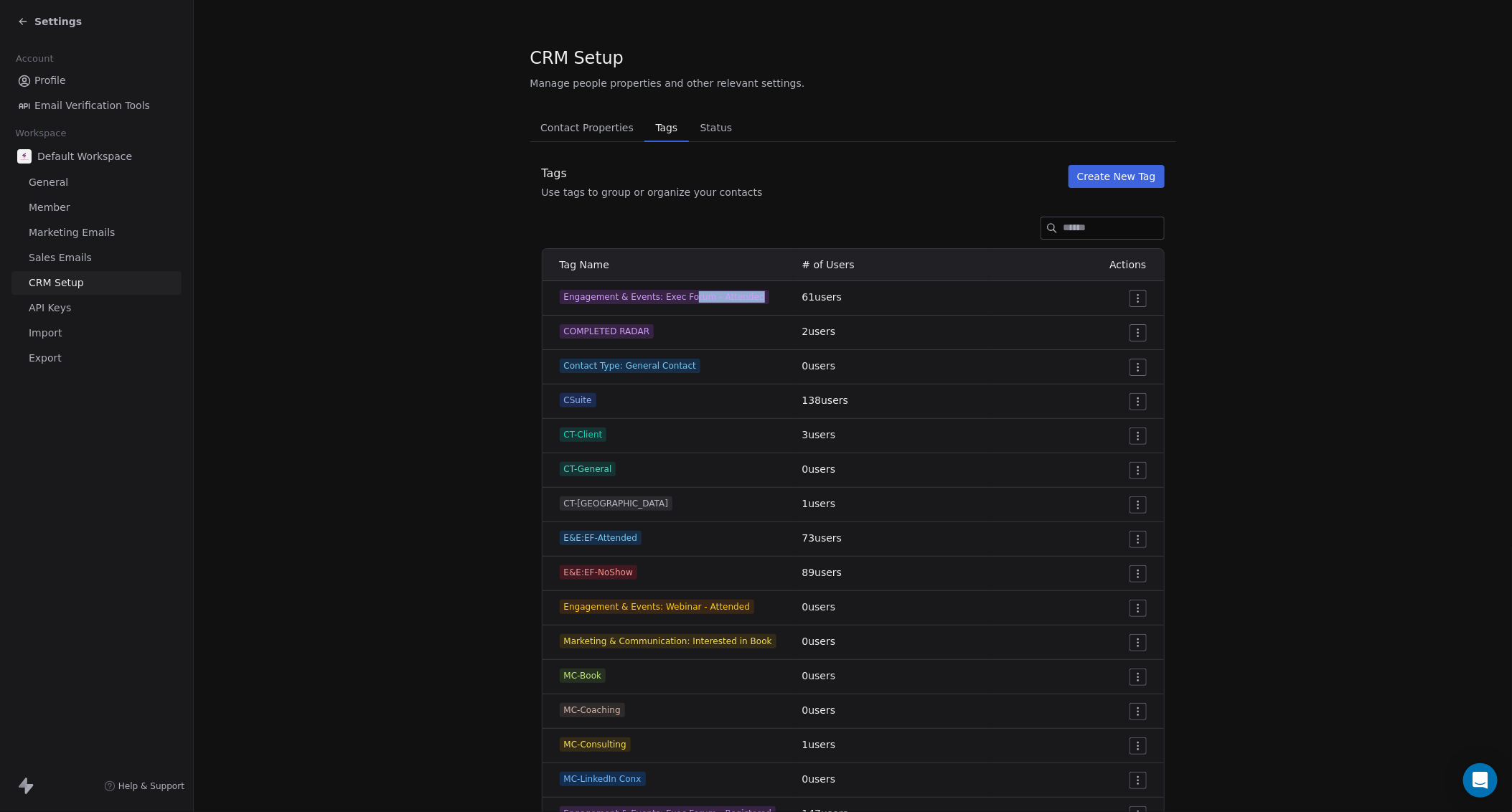
drag, startPoint x: 747, startPoint y: 294, endPoint x: 680, endPoint y: 295, distance: 67.0
click at [680, 295] on div "Engagement & Events: Exec Forum - Attended" at bounding box center [672, 297] width 225 height 15
click at [729, 295] on span "Engagement & Events: Exec Forum - Attended" at bounding box center [664, 297] width 209 height 15
drag, startPoint x: 743, startPoint y: 295, endPoint x: 536, endPoint y: 296, distance: 207.0
click at [542, 296] on td "Engagement & Events: Exec Forum - Attended" at bounding box center [667, 299] width 251 height 35
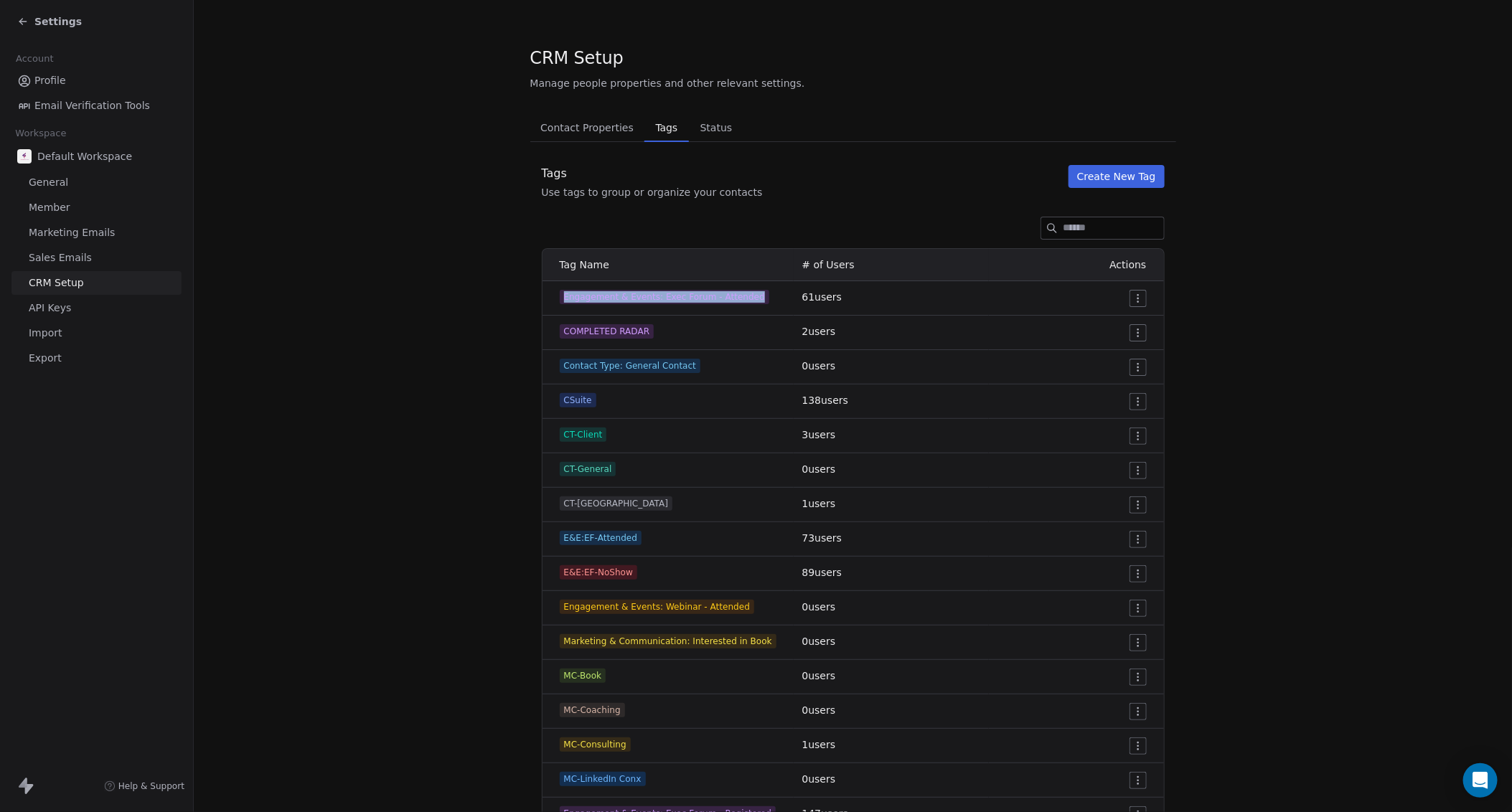
copy span "Engagement & Events: Exec Forum - Attended"
click at [739, 231] on input at bounding box center [1113, 229] width 101 height 22
paste input "**********"
type input "**********"
click at [568, 124] on span "Contact Properties" at bounding box center [587, 128] width 105 height 20
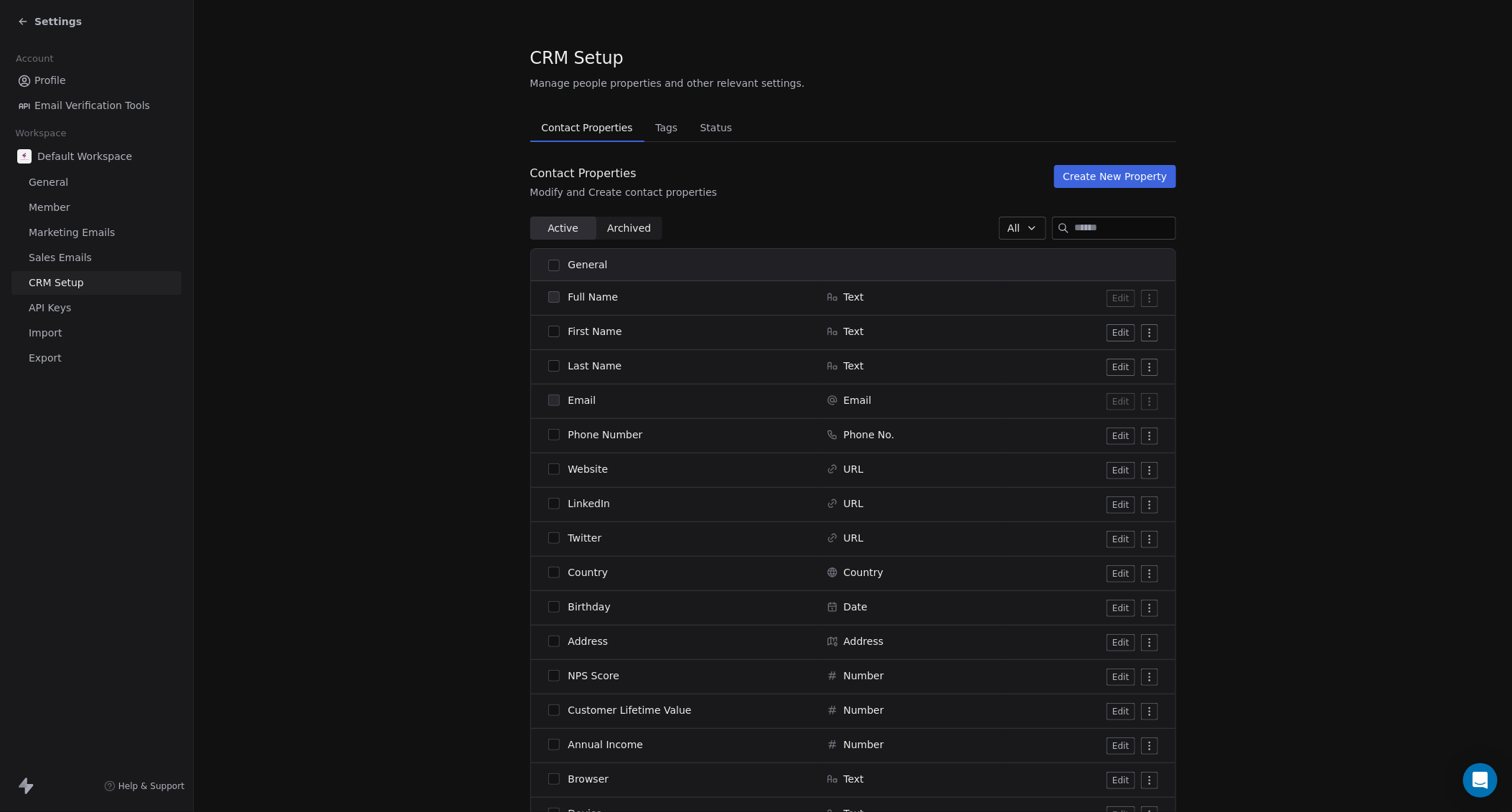
click at [22, 22] on icon at bounding box center [23, 21] width 12 height 12
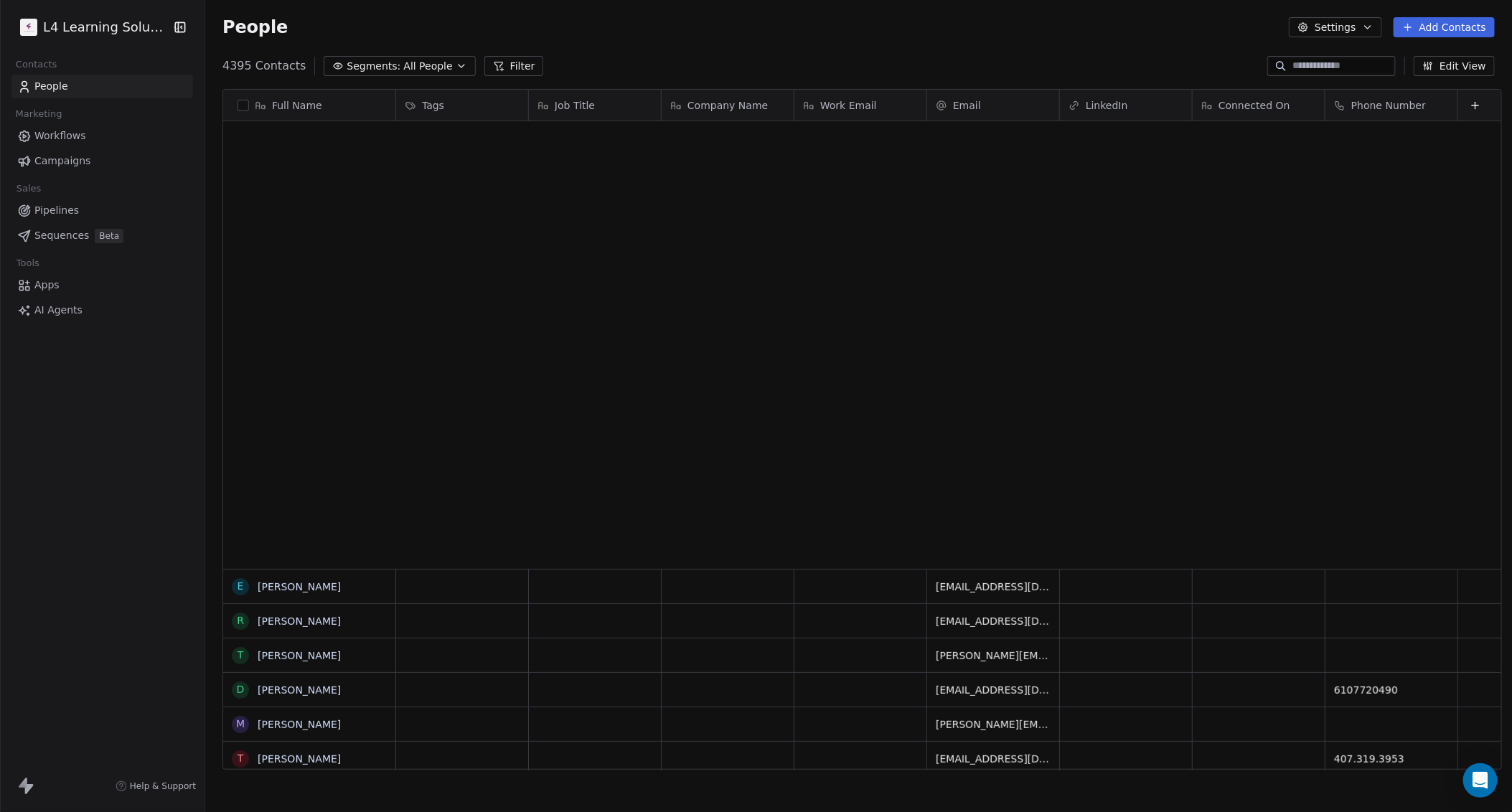
scroll to position [702, 1299]
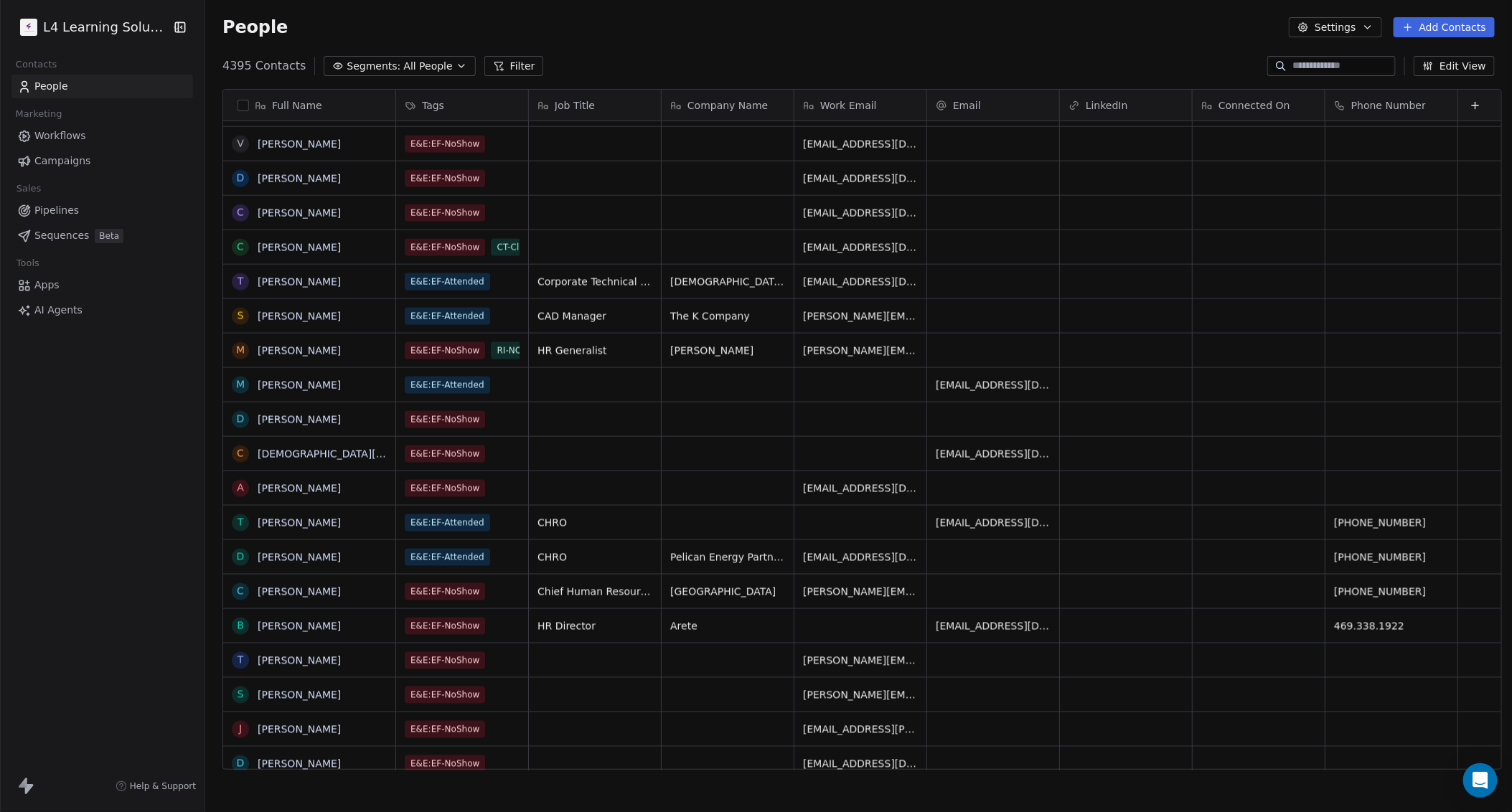
click at [739, 67] on input at bounding box center [1342, 66] width 101 height 15
paste input "**********"
type input "**********"
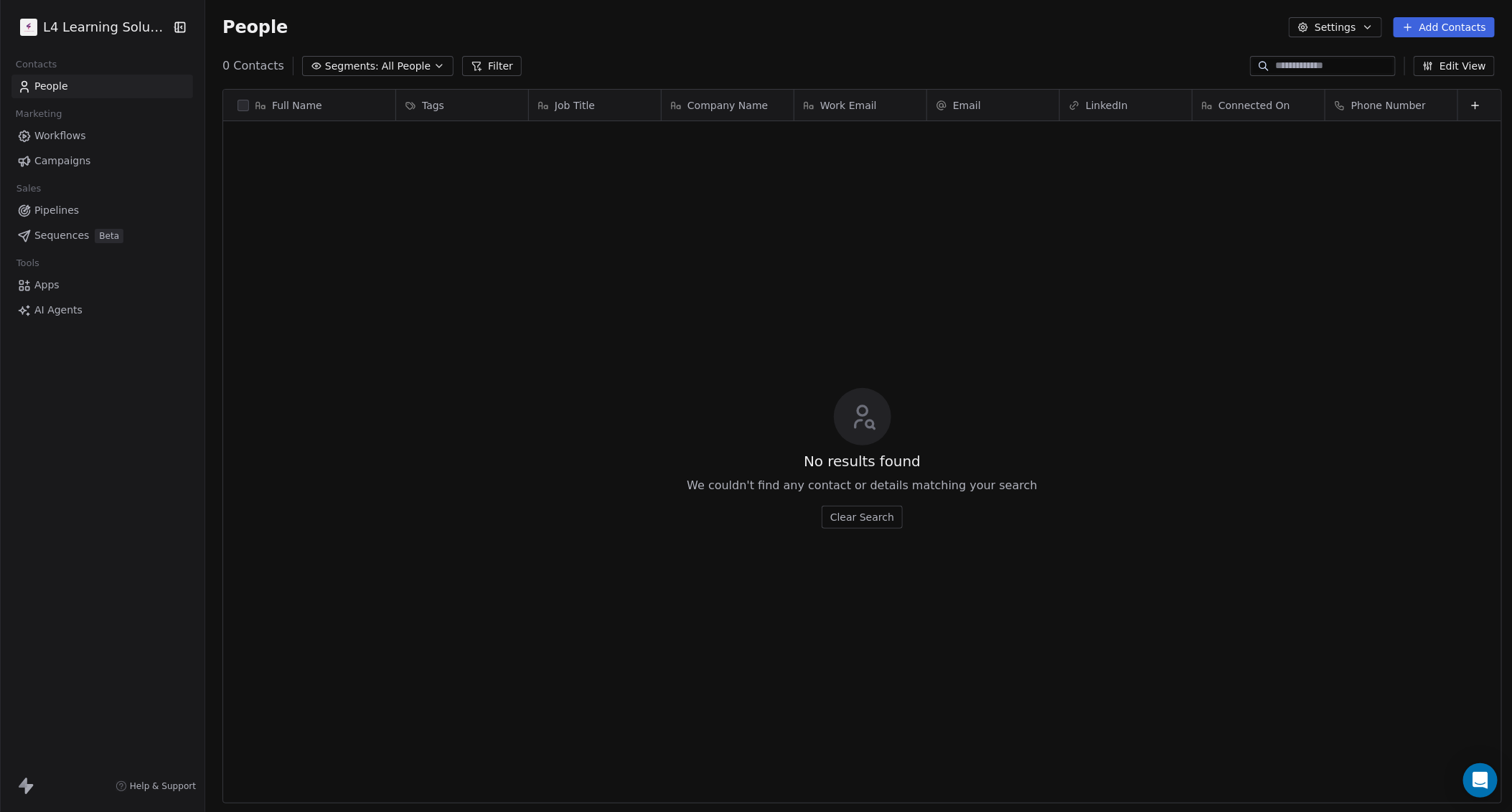
scroll to position [0, 0]
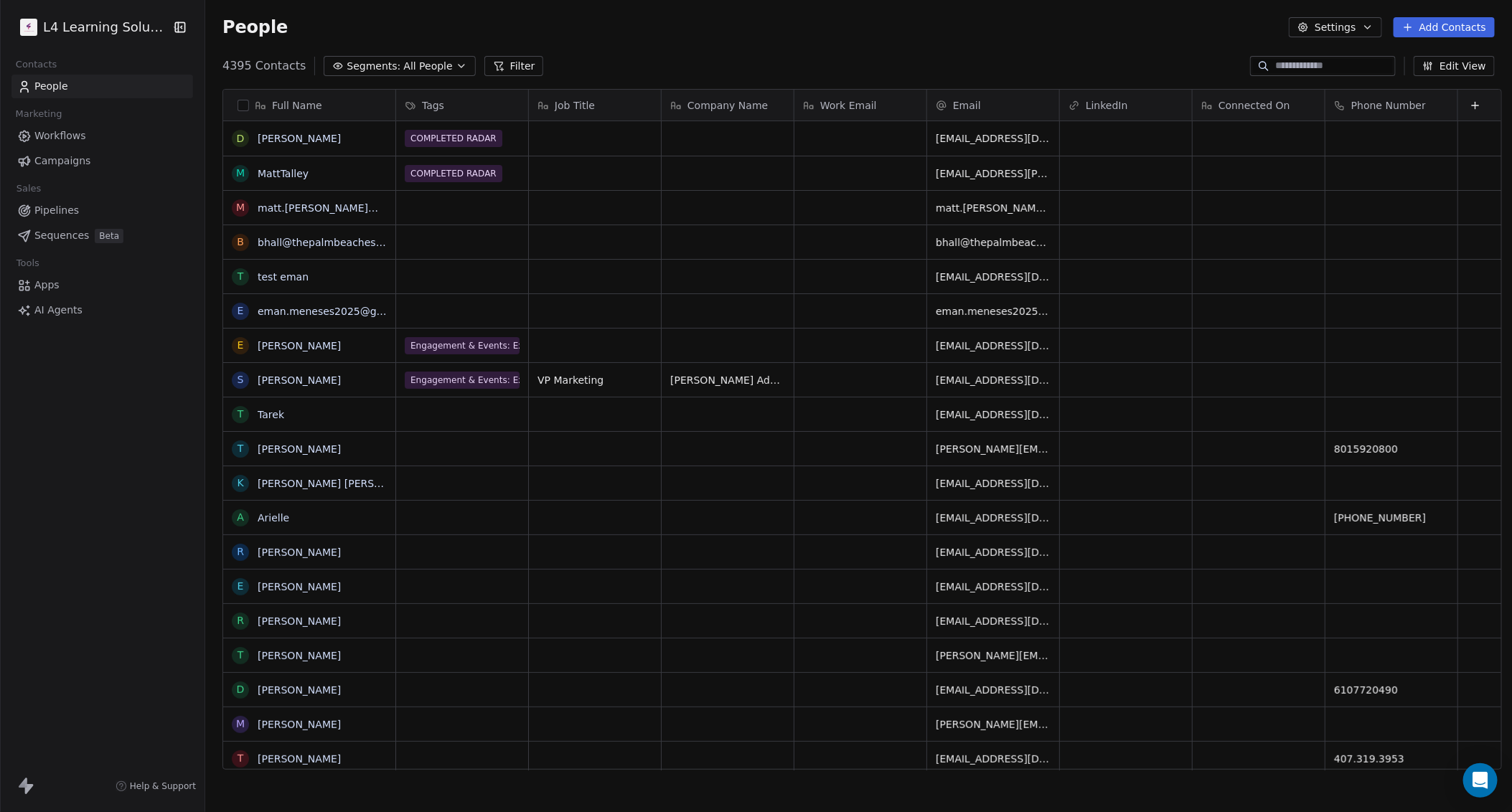
click at [510, 72] on button "Filter" at bounding box center [514, 66] width 59 height 20
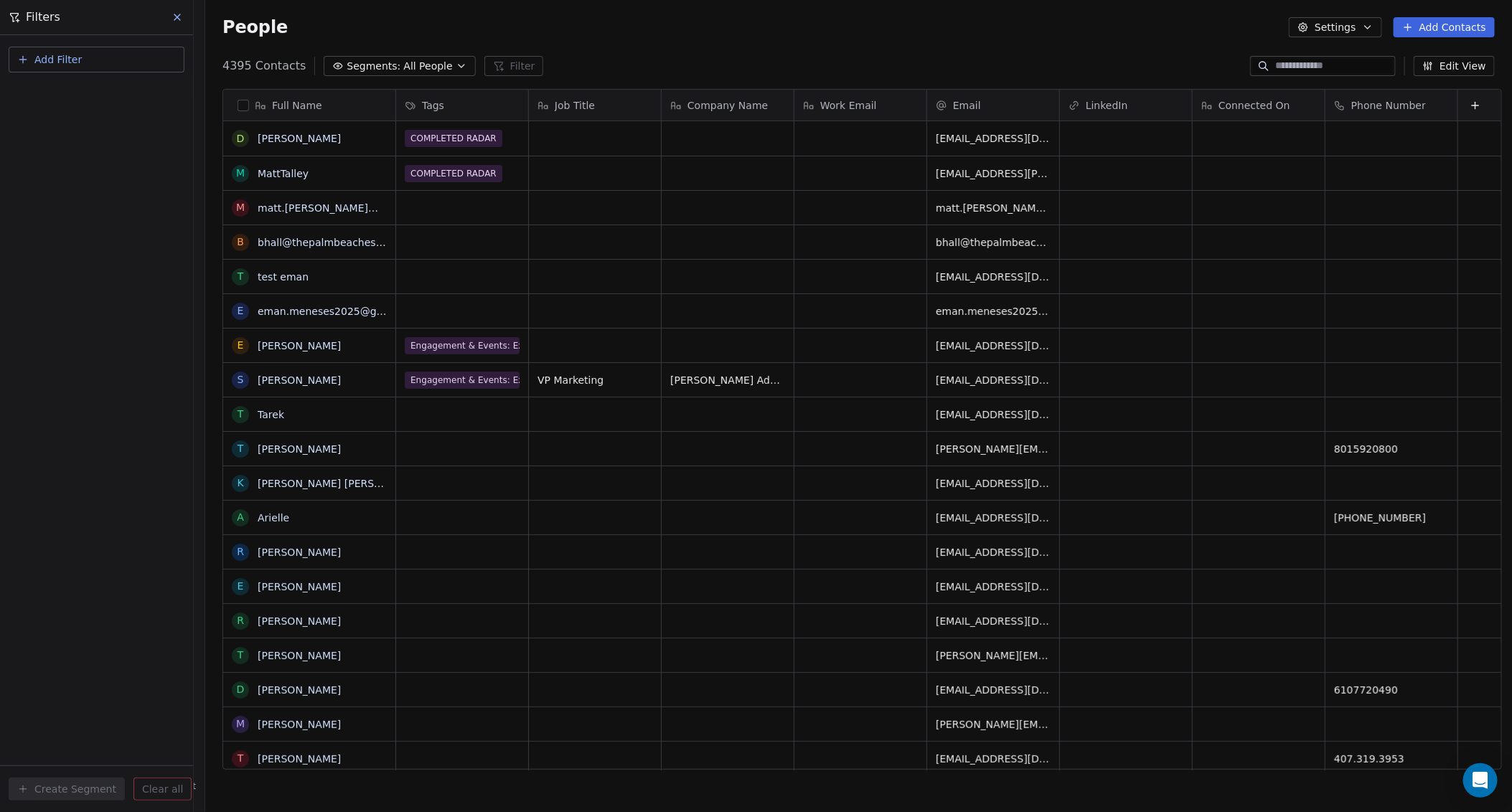
click at [85, 62] on button "Add Filter" at bounding box center [96, 59] width 176 height 26
click at [124, 98] on div "Contact properties" at bounding box center [97, 93] width 145 height 15
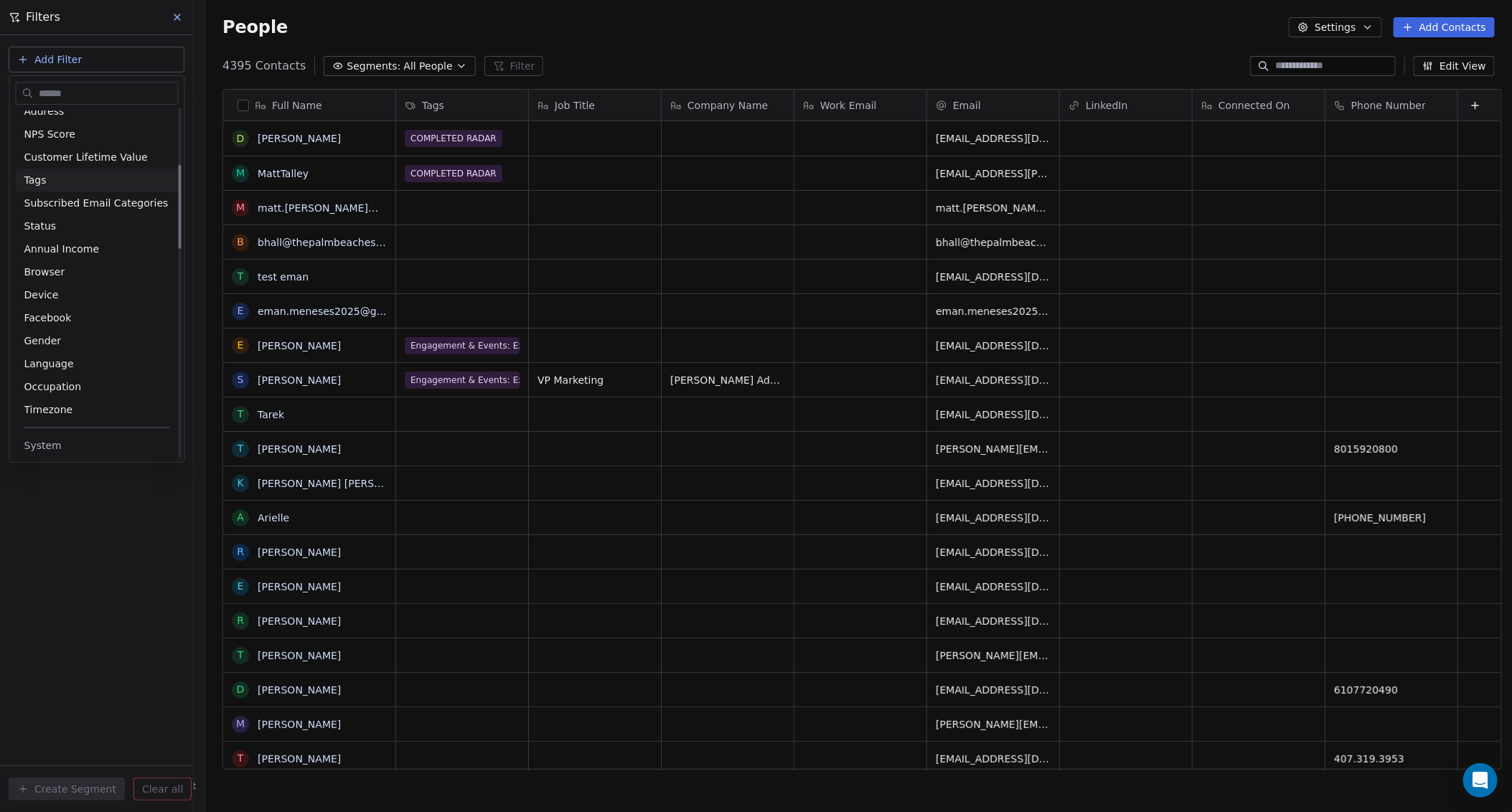
scroll to position [269, 0]
click at [45, 174] on div "Tags" at bounding box center [97, 175] width 145 height 15
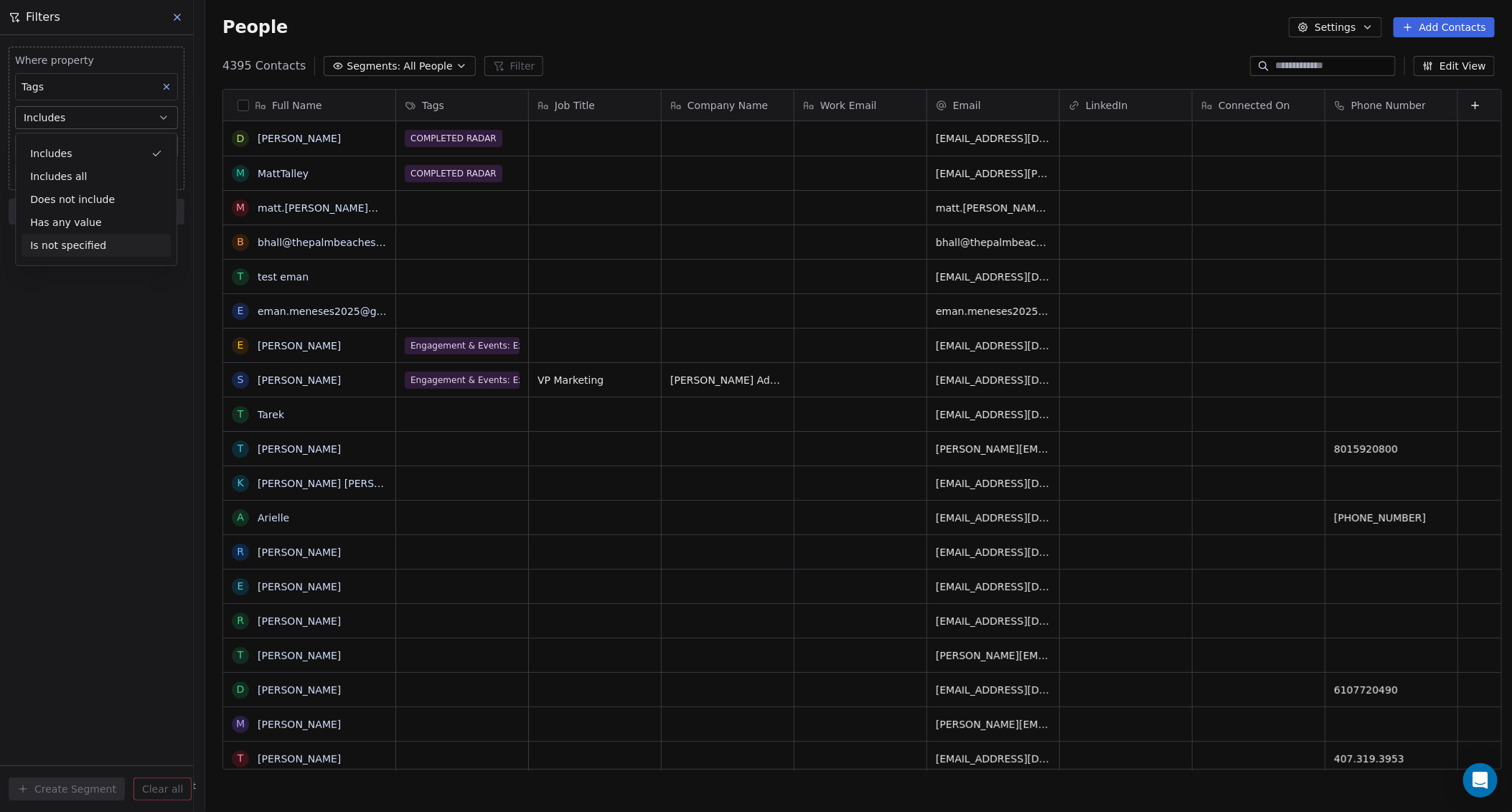
click at [122, 326] on div "Where property Tags Includes Select Tags Add filter to this group Add another f…" at bounding box center [96, 423] width 193 height 777
click at [95, 145] on body "L4 Learning Solutions Contacts People Marketing Workflows Campaigns Sales Pipel…" at bounding box center [756, 406] width 1512 height 812
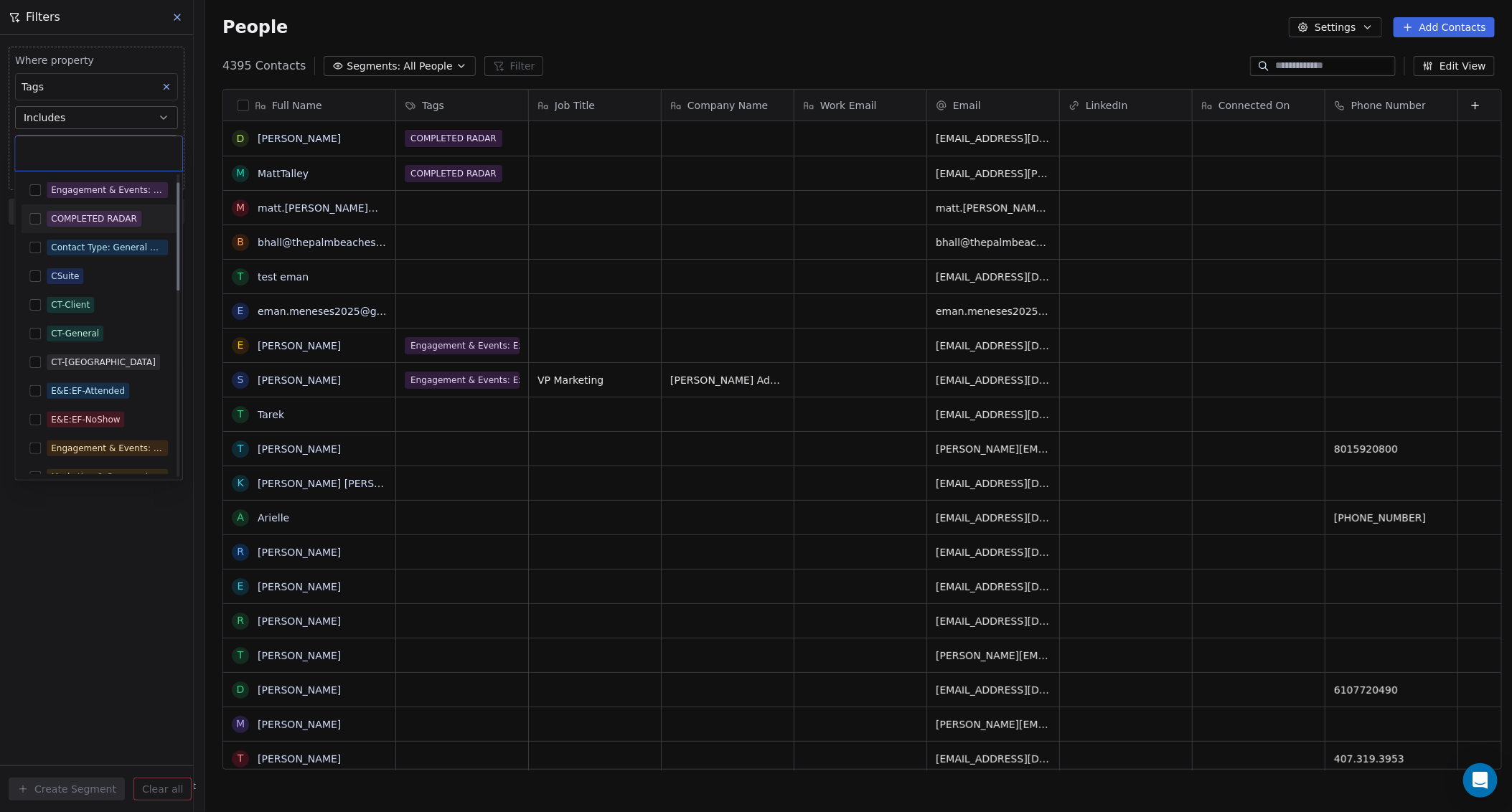
scroll to position [0, 0]
click at [138, 395] on div "E&E:EF-Attended" at bounding box center [107, 392] width 122 height 16
click at [133, 512] on html "L4 Learning Solutions Contacts People Marketing Workflows Campaigns Sales Pipel…" at bounding box center [756, 406] width 1512 height 812
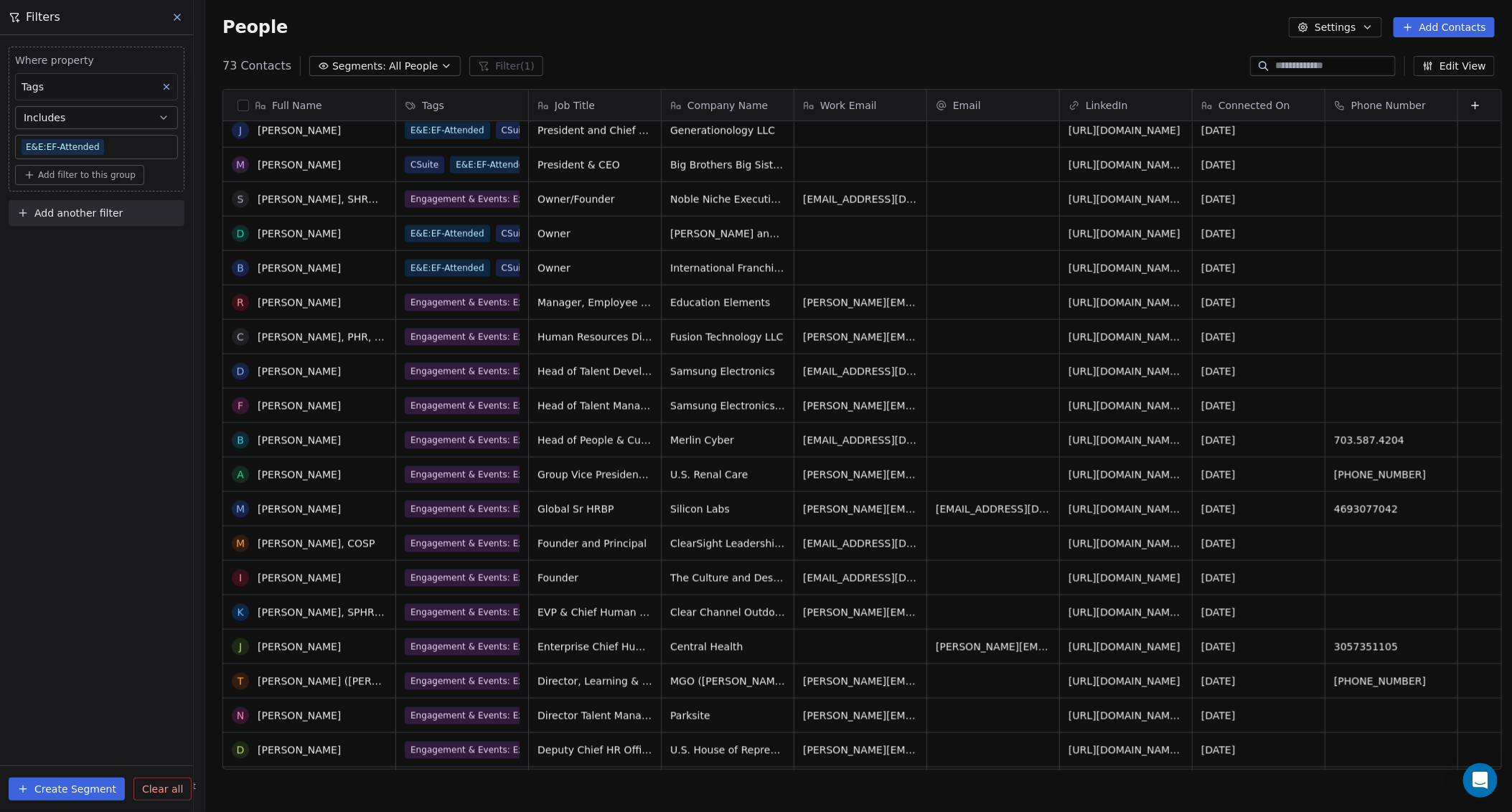
scroll to position [1181, 0]
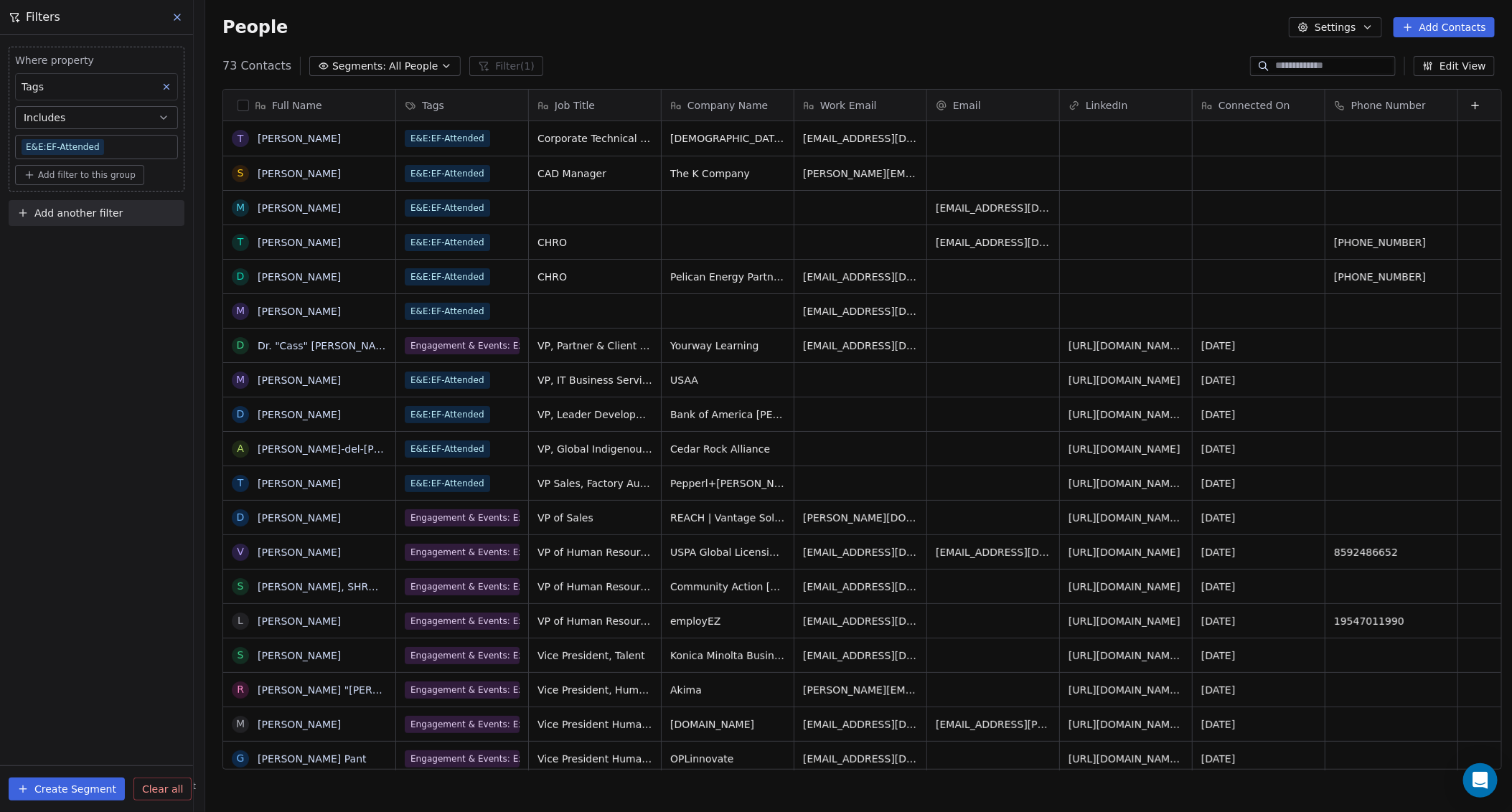
click at [182, 16] on icon at bounding box center [177, 17] width 12 height 12
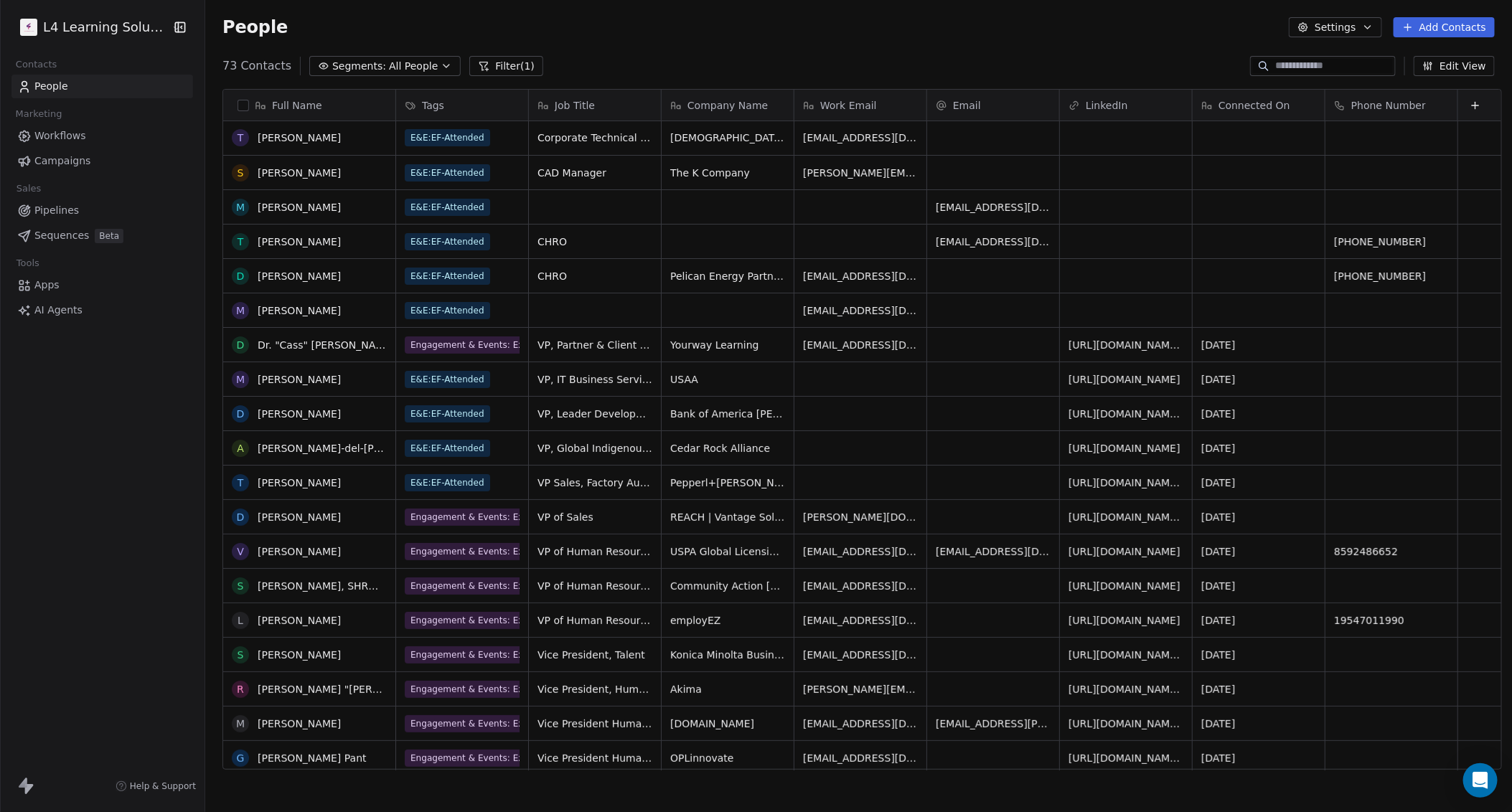
scroll to position [0, 0]
click at [739, 31] on button "Settings" at bounding box center [1335, 27] width 92 height 20
click at [739, 116] on div "Export" at bounding box center [1336, 126] width 68 height 23
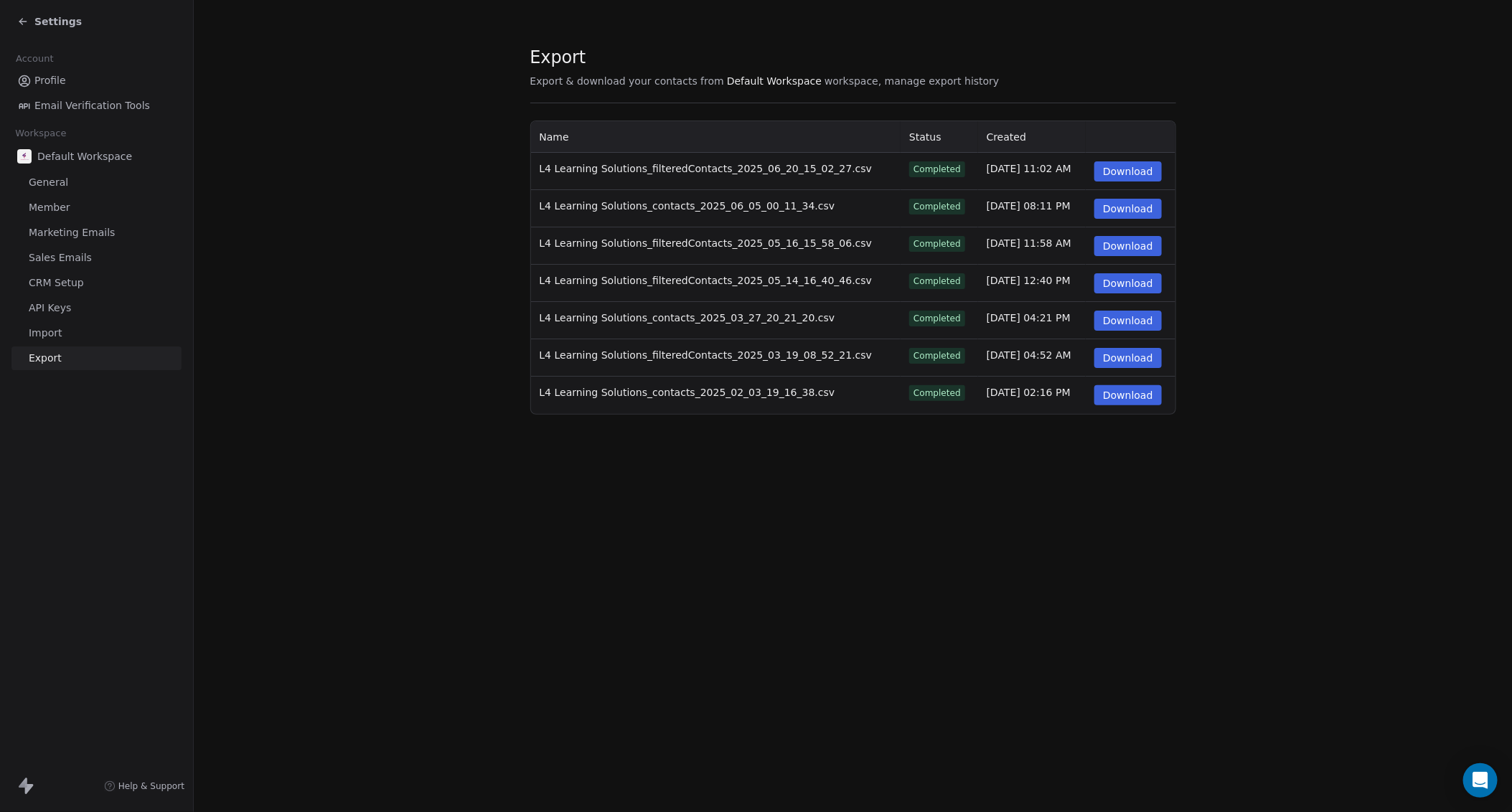
click at [22, 16] on icon at bounding box center [23, 21] width 12 height 12
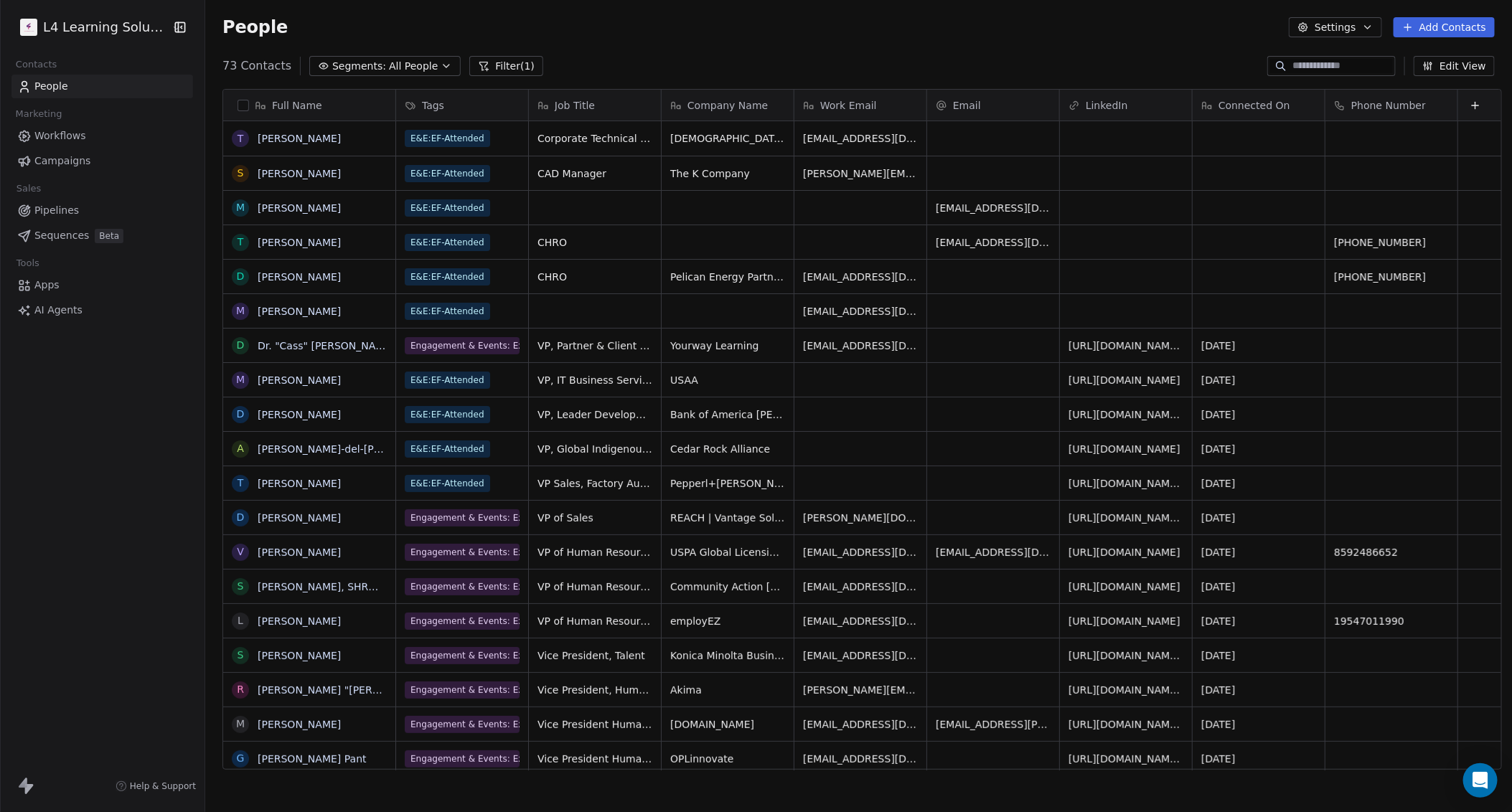
scroll to position [702, 1299]
click at [739, 69] on icon "button" at bounding box center [1431, 67] width 0 height 5
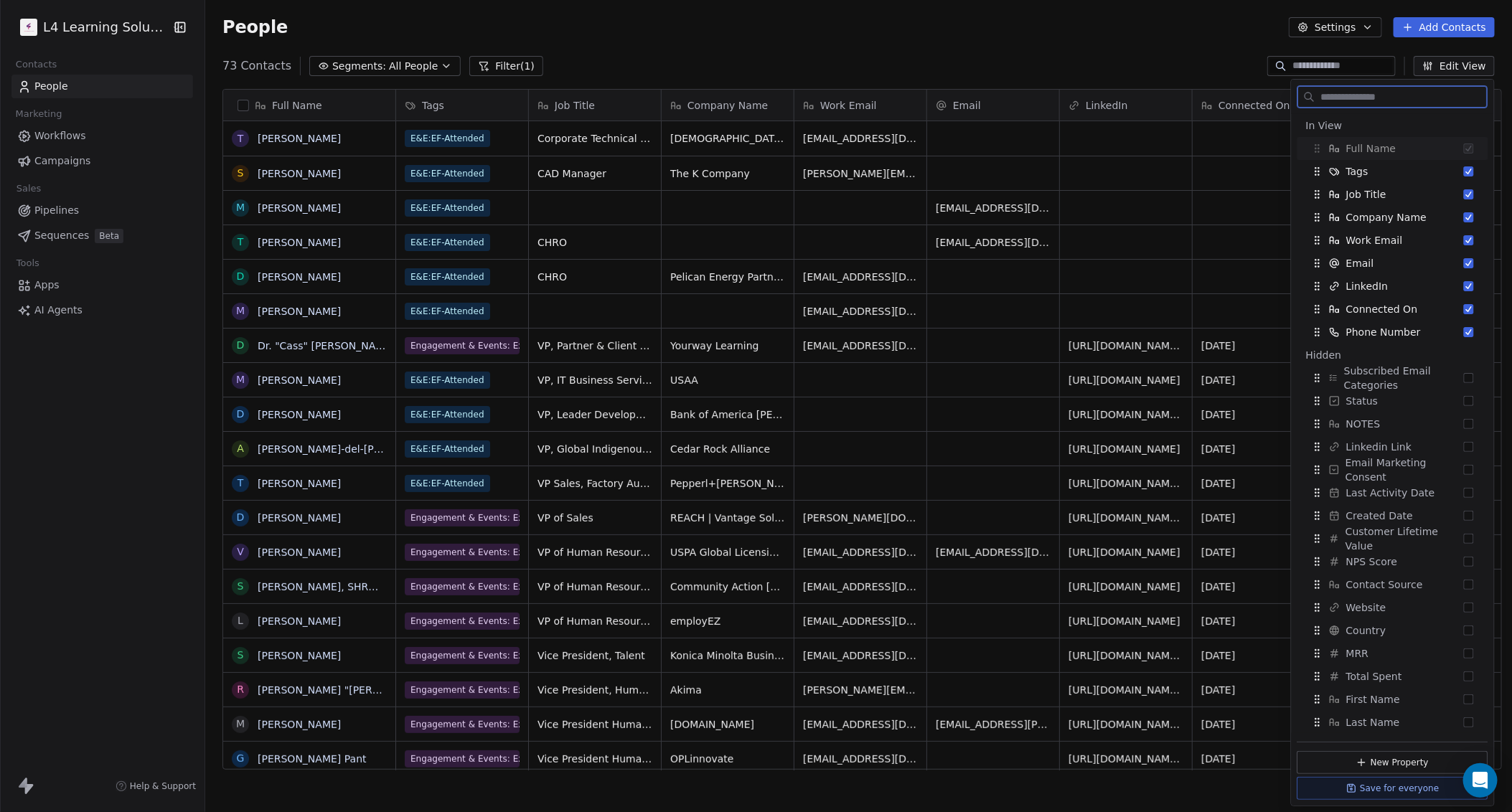
click at [739, 69] on icon "button" at bounding box center [1428, 66] width 12 height 12
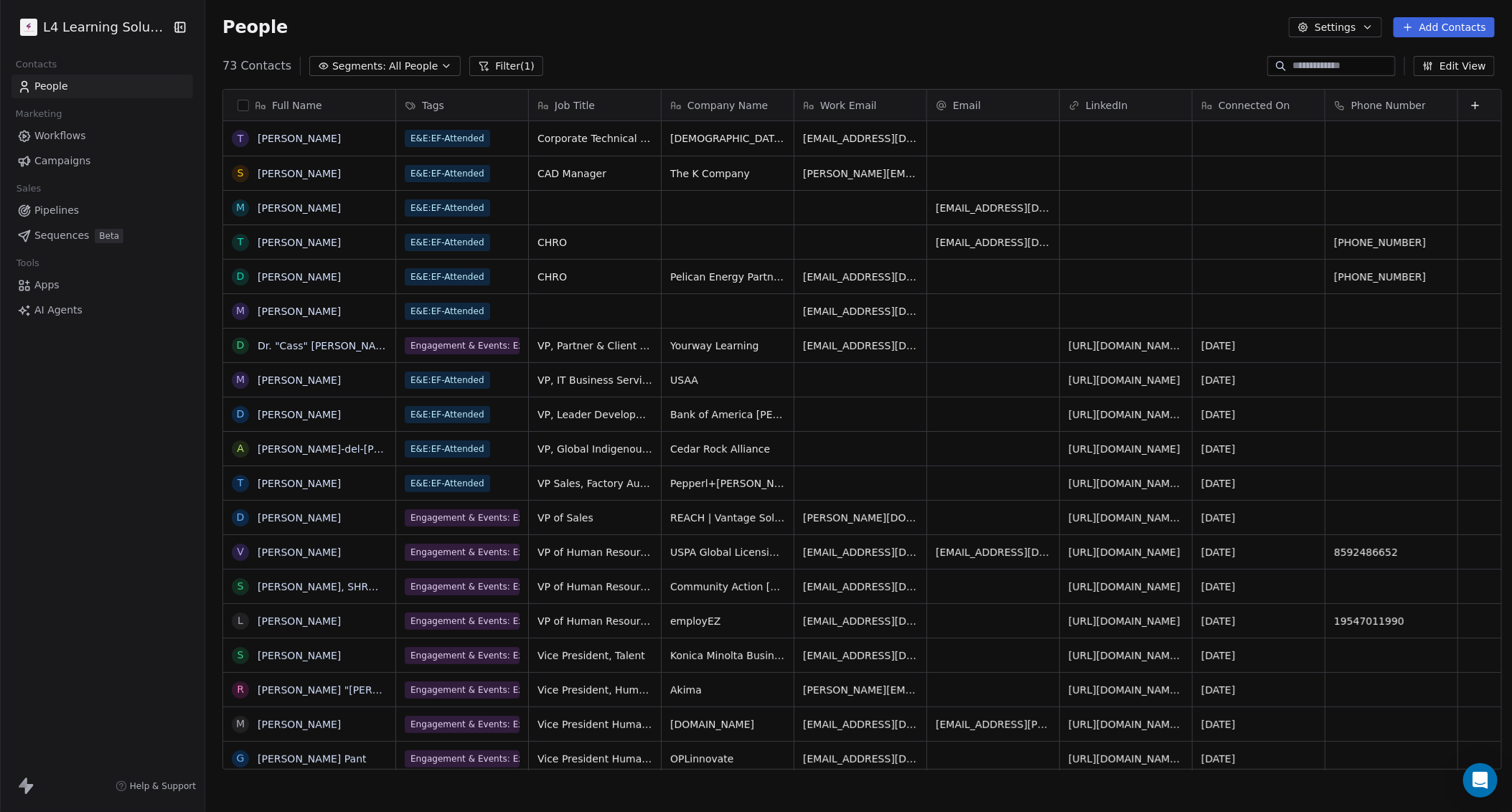
click at [739, 31] on button "Settings" at bounding box center [1335, 27] width 92 height 20
click at [739, 134] on span "Export" at bounding box center [1345, 127] width 33 height 15
click at [83, 87] on link "People" at bounding box center [102, 87] width 182 height 24
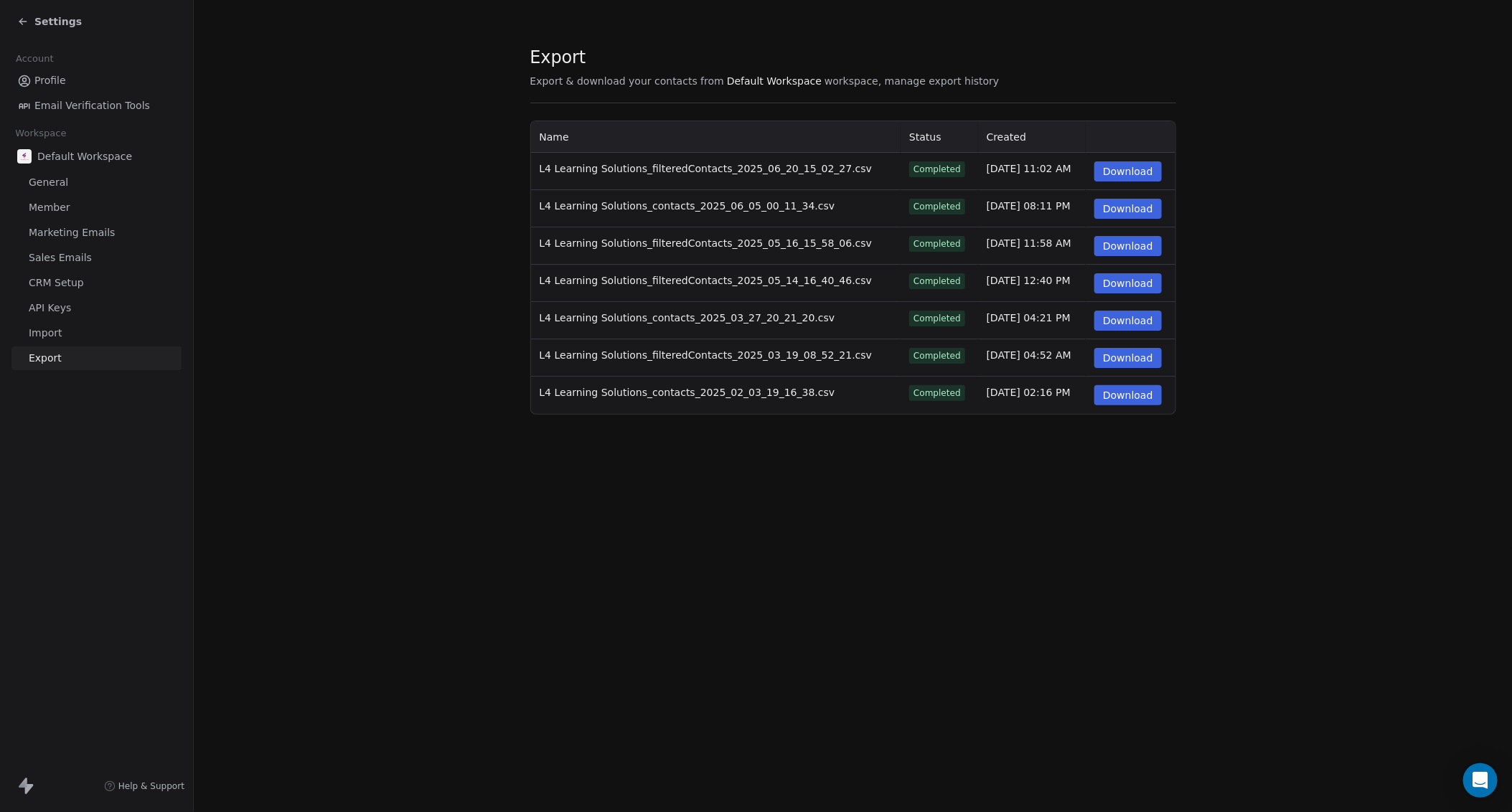
click at [48, 77] on span "Profile" at bounding box center [50, 80] width 32 height 15
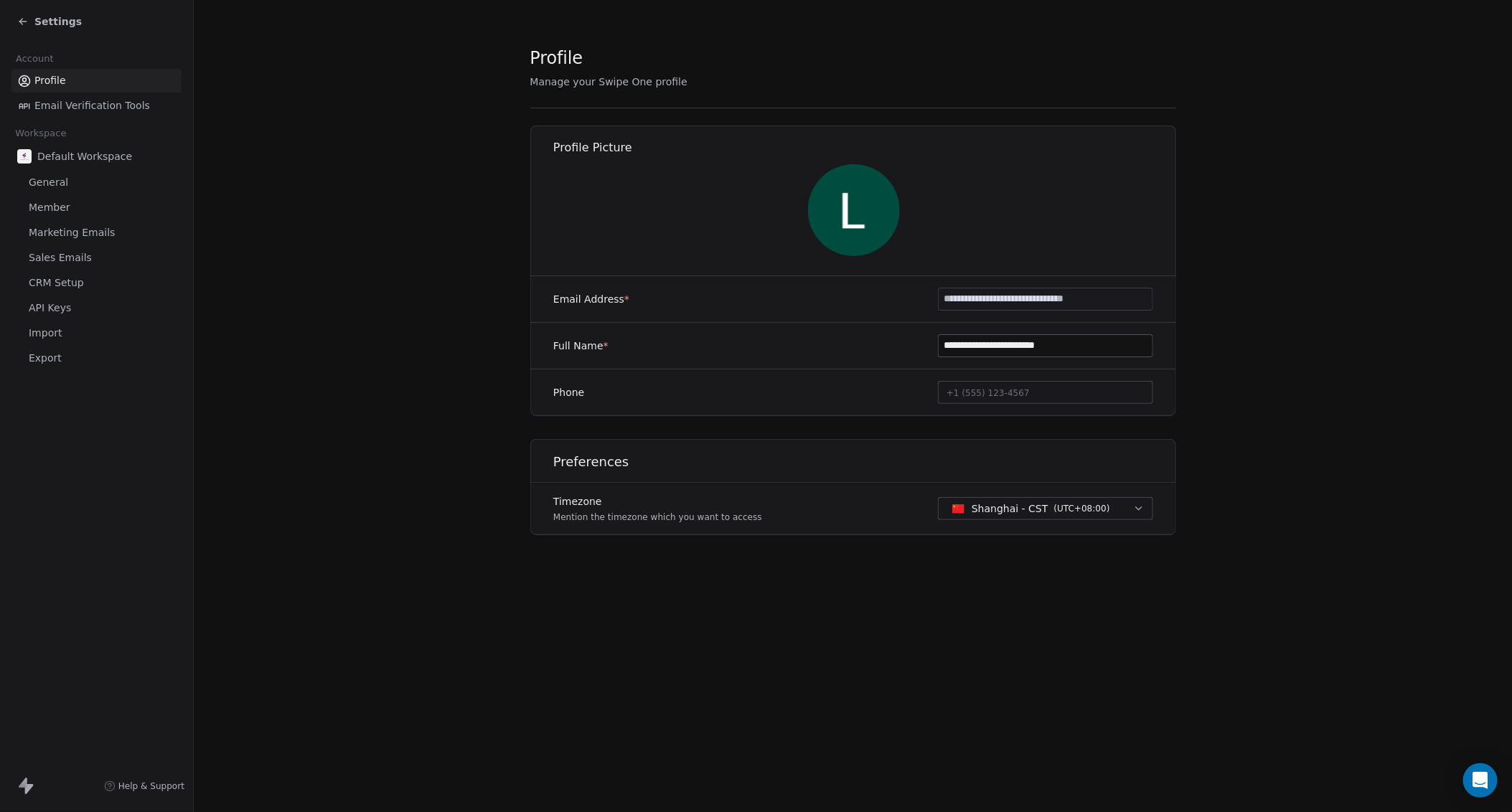
click at [56, 206] on span "Member" at bounding box center [49, 208] width 42 height 15
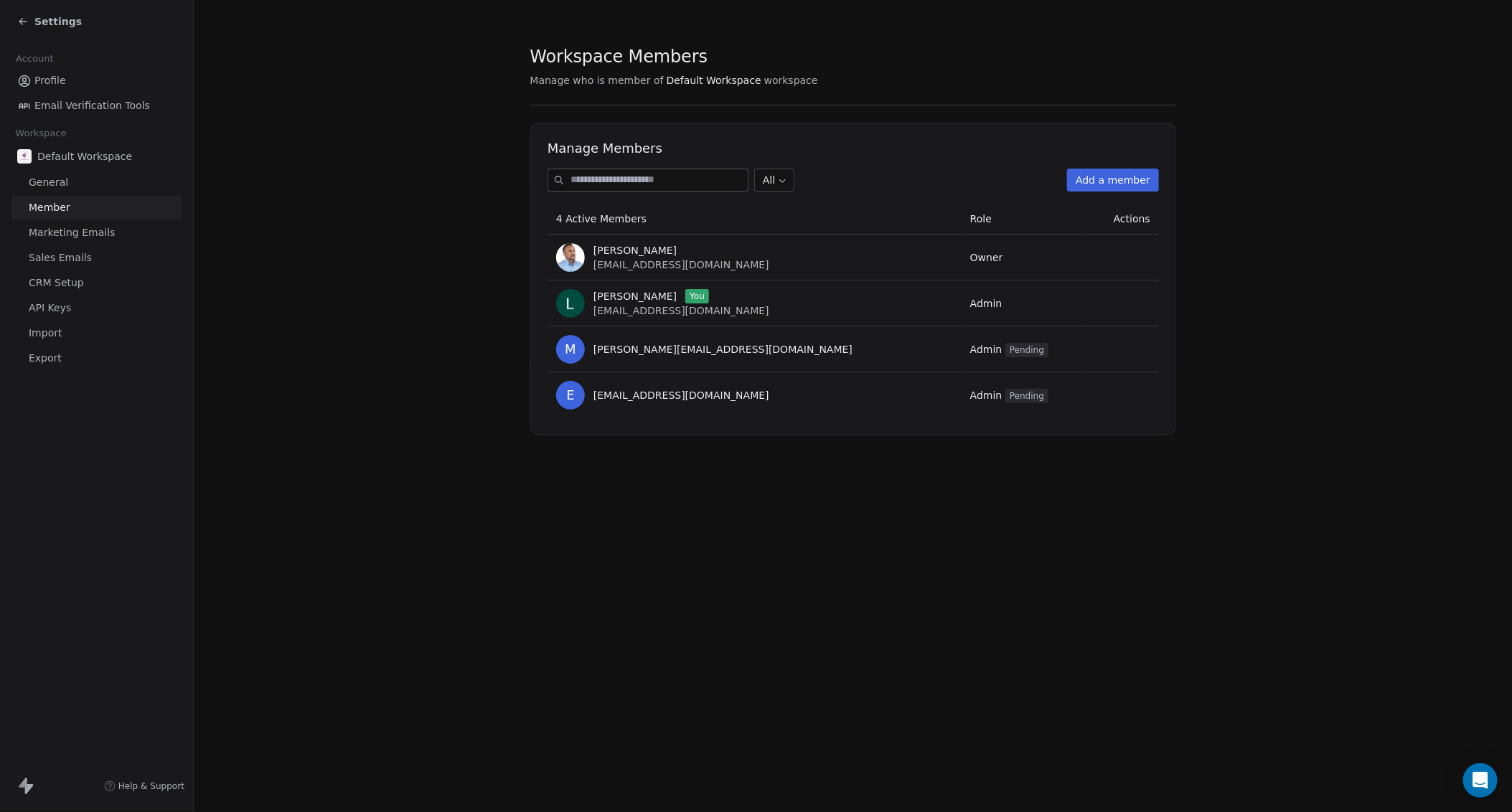
click at [734, 268] on span "[EMAIL_ADDRESS][DOMAIN_NAME]" at bounding box center [681, 264] width 176 height 12
copy span "[EMAIL_ADDRESS][DOMAIN_NAME]"
click at [739, 308] on td "Admin" at bounding box center [1024, 304] width 126 height 46
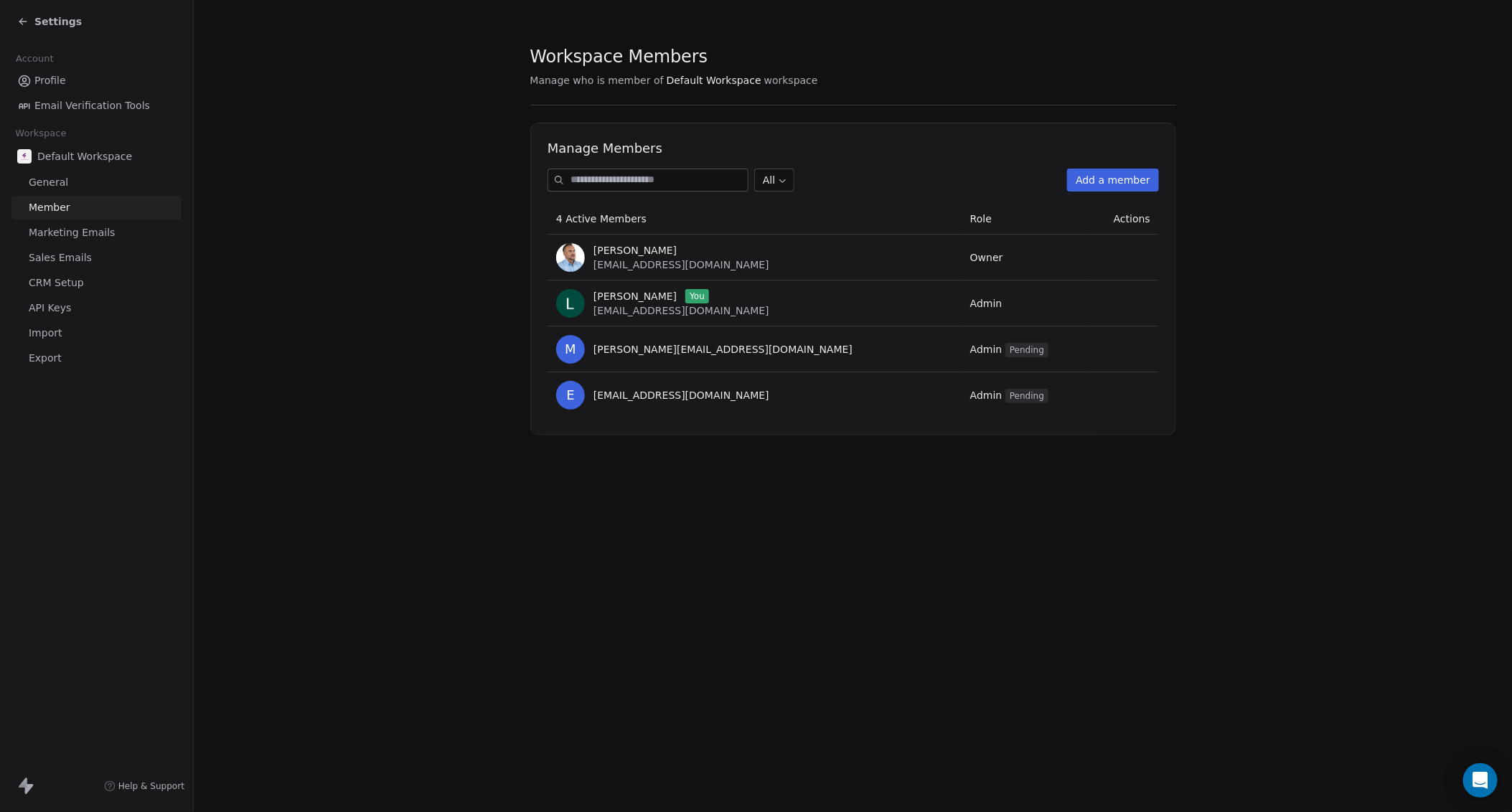
click at [658, 314] on span "[EMAIL_ADDRESS][DOMAIN_NAME]" at bounding box center [681, 311] width 176 height 12
copy span "[EMAIL_ADDRESS][DOMAIN_NAME]"
click at [500, 353] on section "Workspace Members Manage who is member of Default Workspace workspace Manage Me…" at bounding box center [853, 240] width 1318 height 482
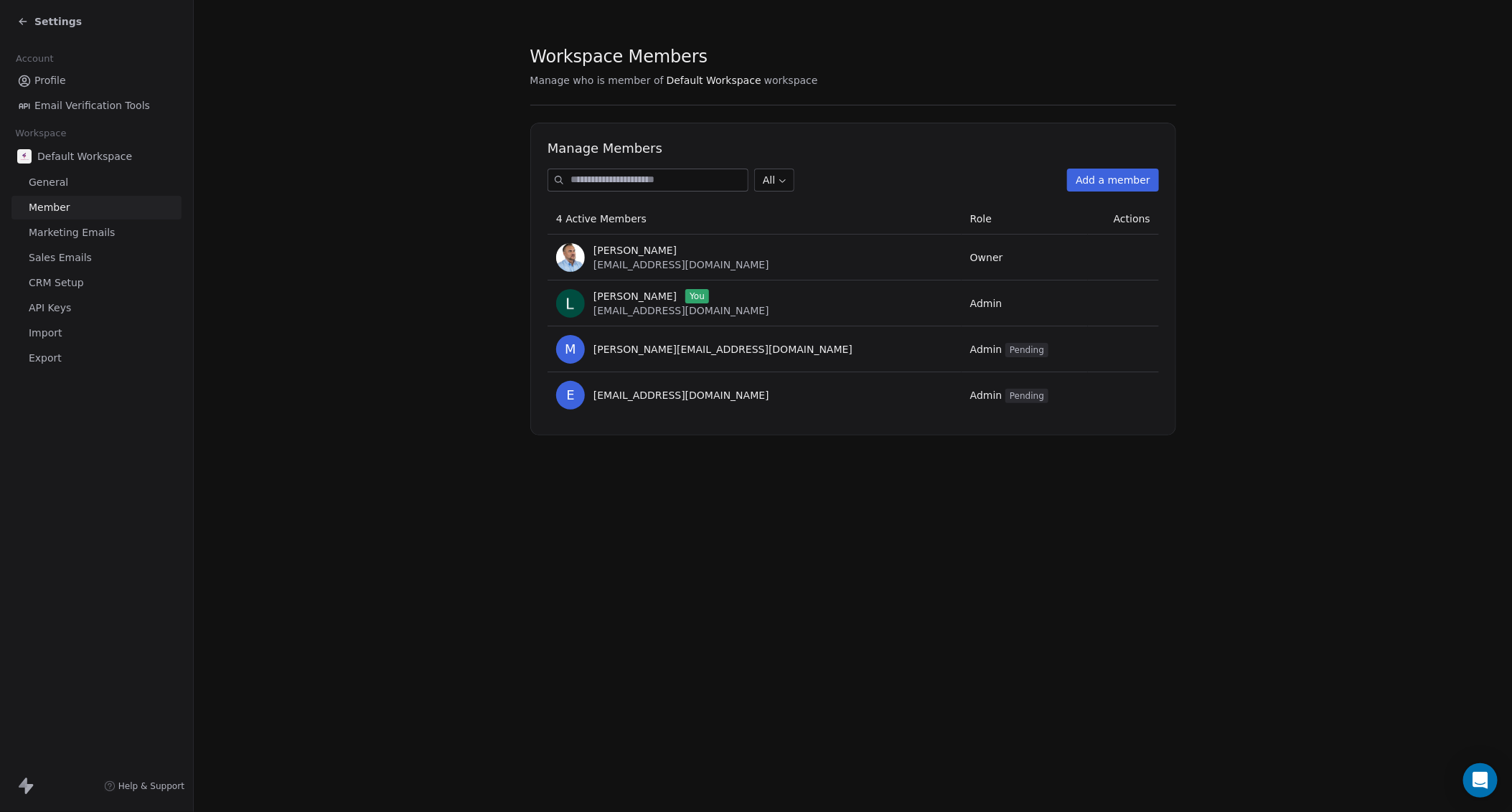
click at [384, 115] on section "Workspace Members Manage who is member of Default Workspace workspace Manage Me…" at bounding box center [853, 240] width 1318 height 482
click at [59, 24] on span "Settings" at bounding box center [59, 22] width 48 height 15
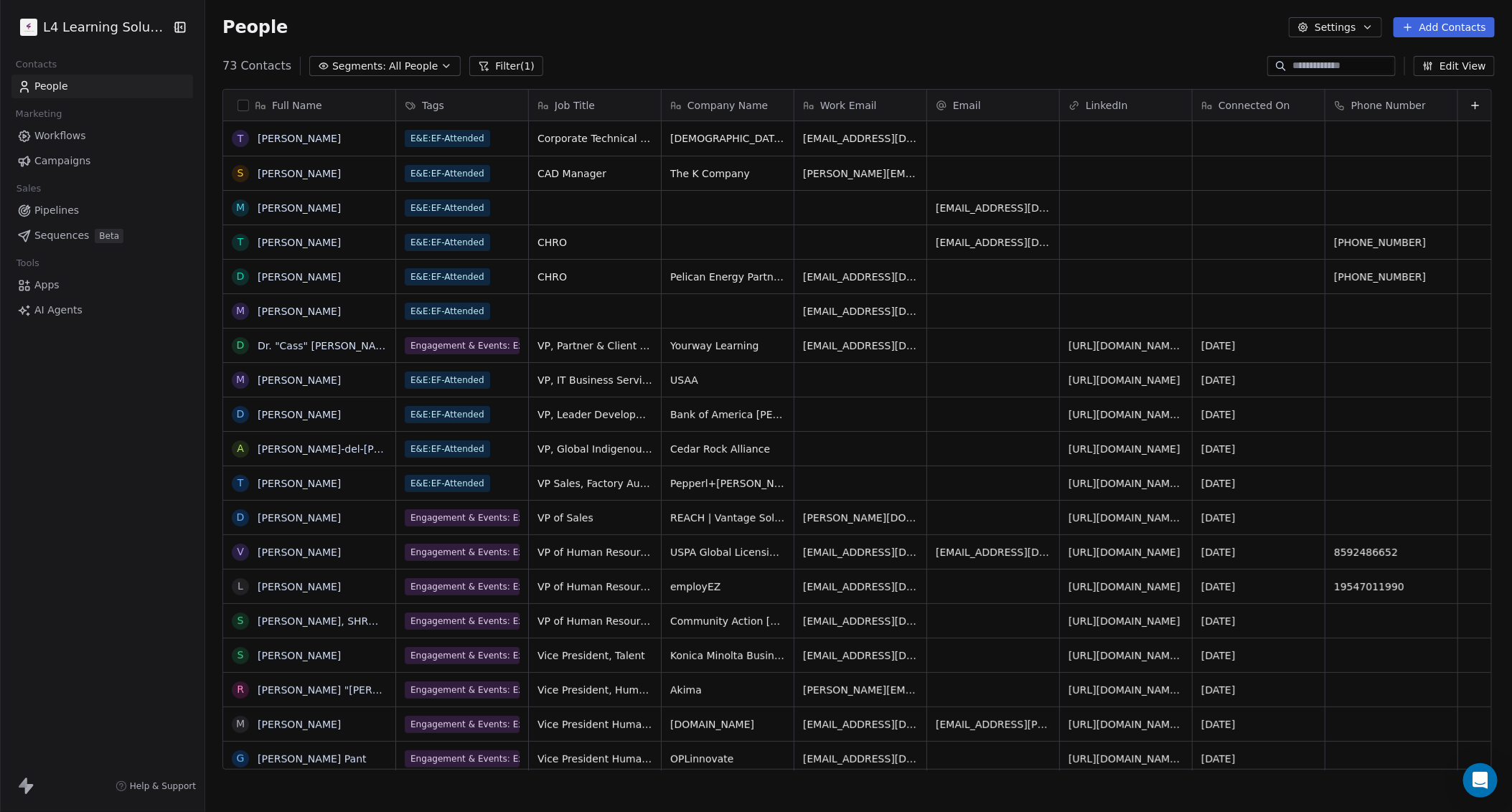
scroll to position [702, 1299]
